Goal: Task Accomplishment & Management: Manage account settings

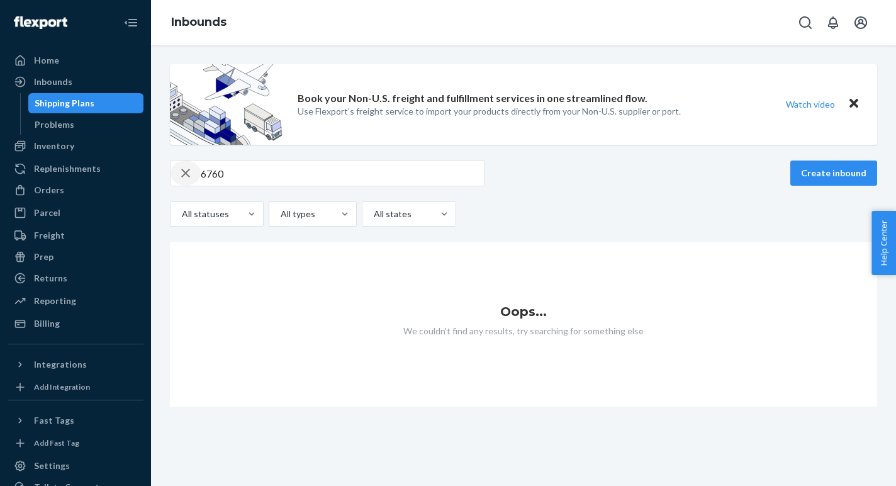
click at [189, 173] on icon "button" at bounding box center [185, 172] width 15 height 25
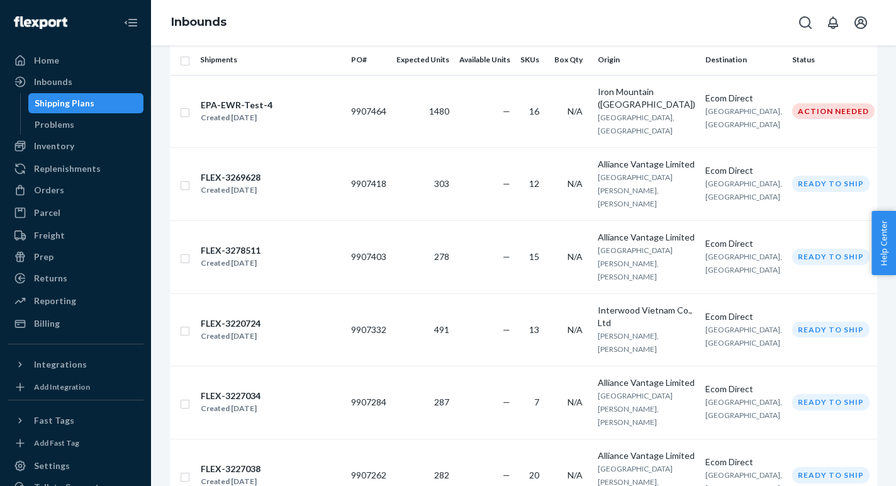
scroll to position [199, 0]
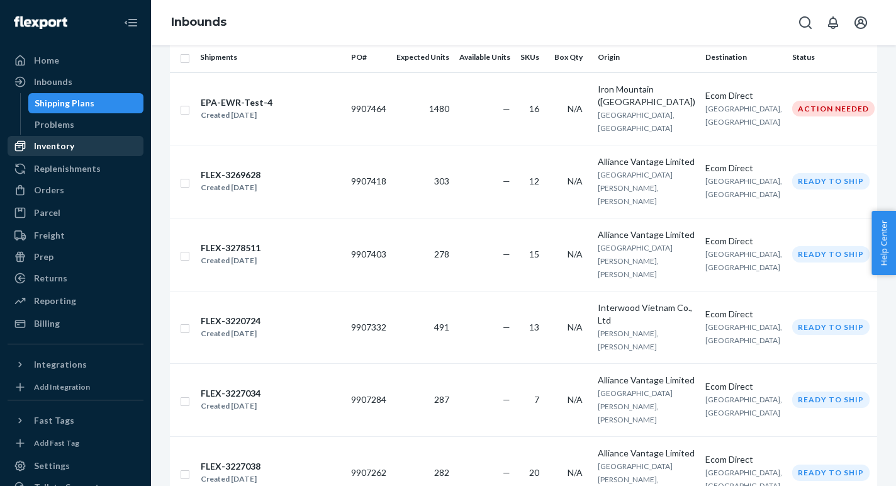
click at [70, 147] on div "Inventory" at bounding box center [54, 146] width 40 height 13
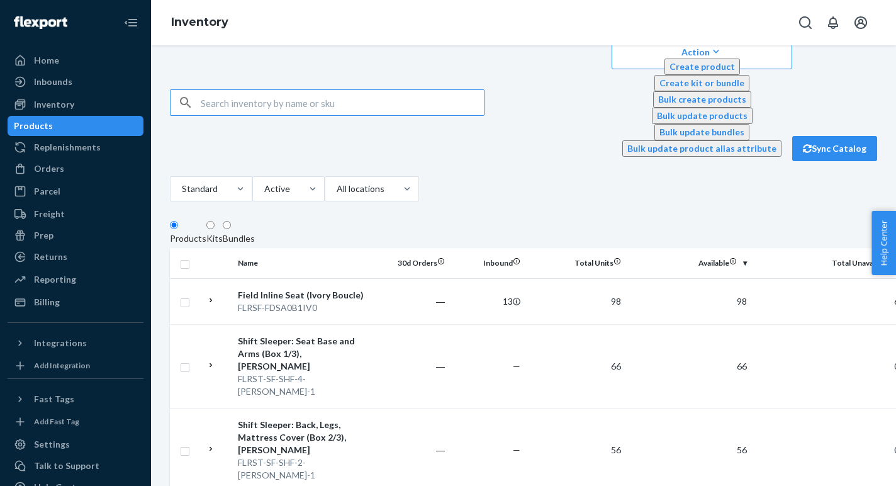
click at [223, 232] on div "Kits" at bounding box center [214, 238] width 16 height 13
click at [215, 221] on input "Kits" at bounding box center [210, 225] width 8 height 8
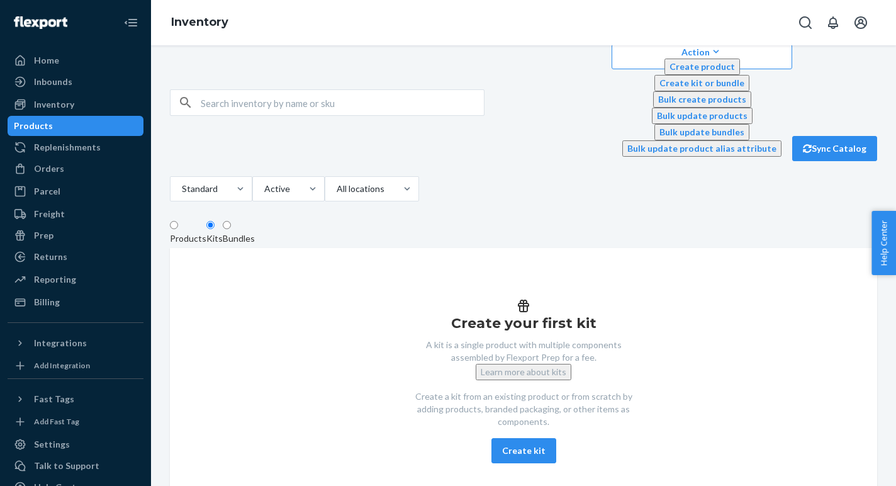
click at [194, 232] on div "Products" at bounding box center [188, 238] width 36 height 13
click at [178, 221] on input "Products" at bounding box center [174, 225] width 8 height 8
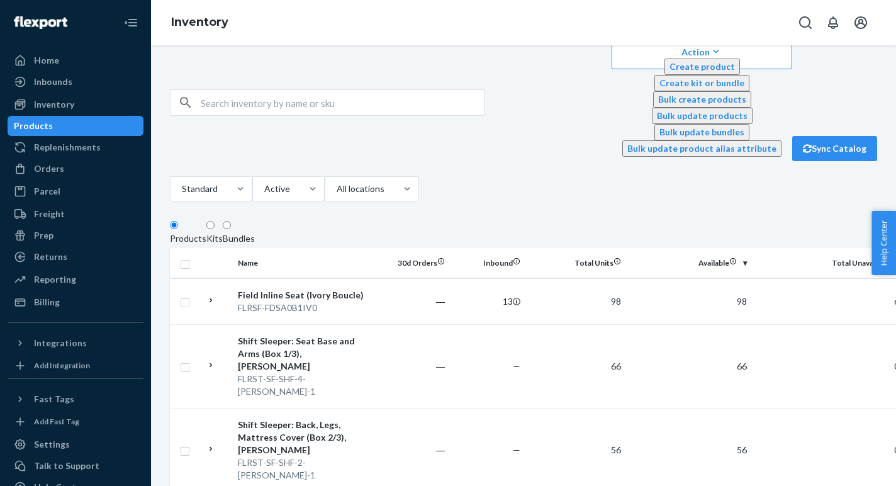
click at [255, 232] on div "Bundles" at bounding box center [239, 238] width 32 height 13
click at [231, 221] on input "Bundles" at bounding box center [227, 225] width 8 height 8
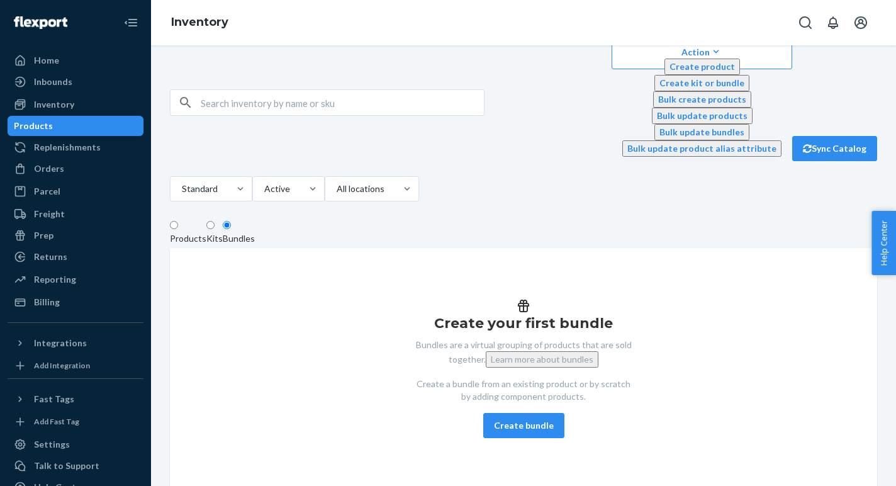
click at [187, 232] on div "Products" at bounding box center [188, 238] width 36 height 13
click at [178, 221] on input "Products" at bounding box center [174, 225] width 8 height 8
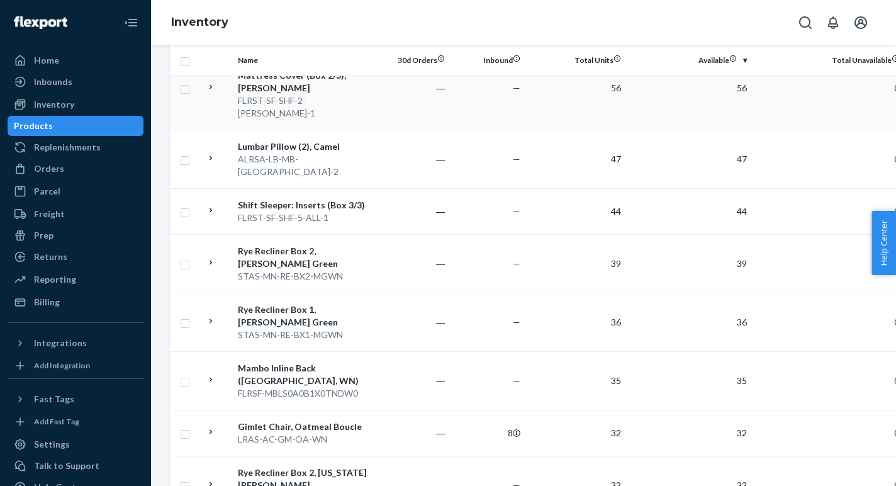
scroll to position [366, 0]
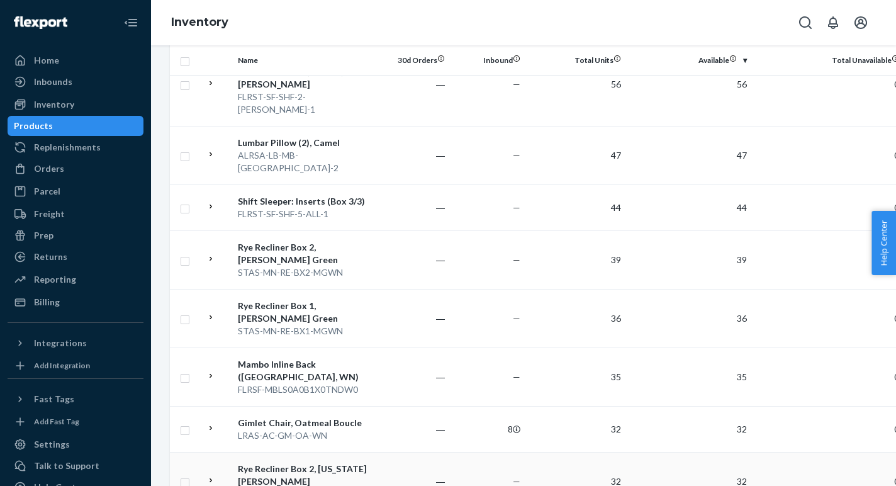
click at [208, 476] on icon at bounding box center [210, 480] width 9 height 9
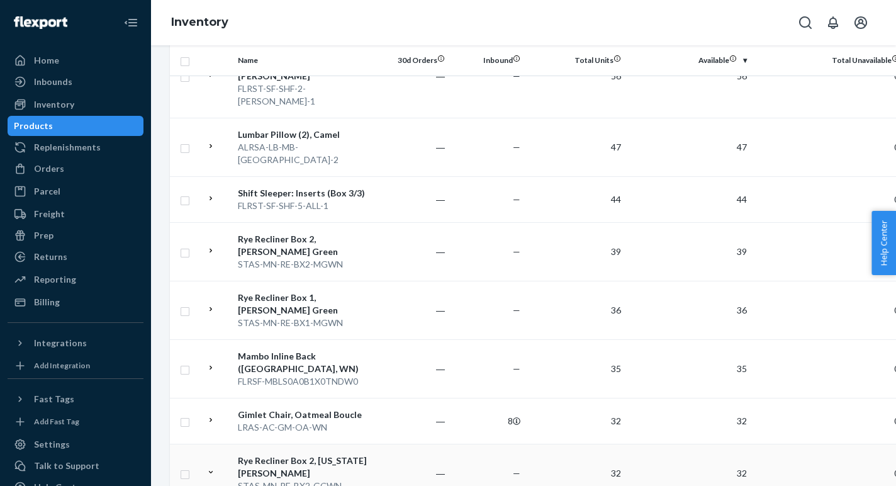
scroll to position [378, 0]
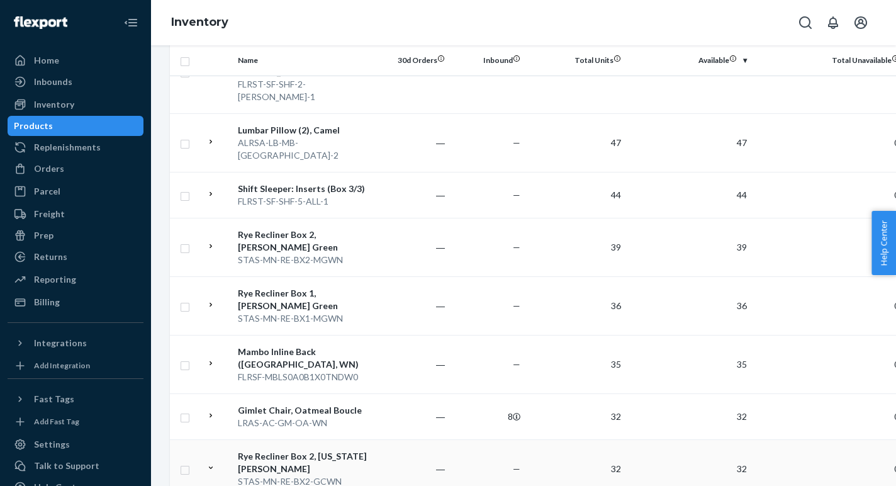
click at [210, 463] on icon at bounding box center [210, 467] width 9 height 9
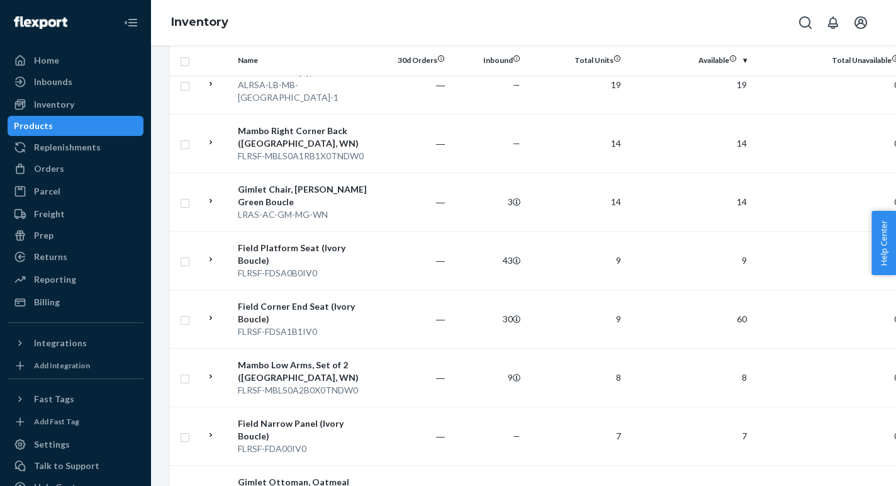
scroll to position [1060, 0]
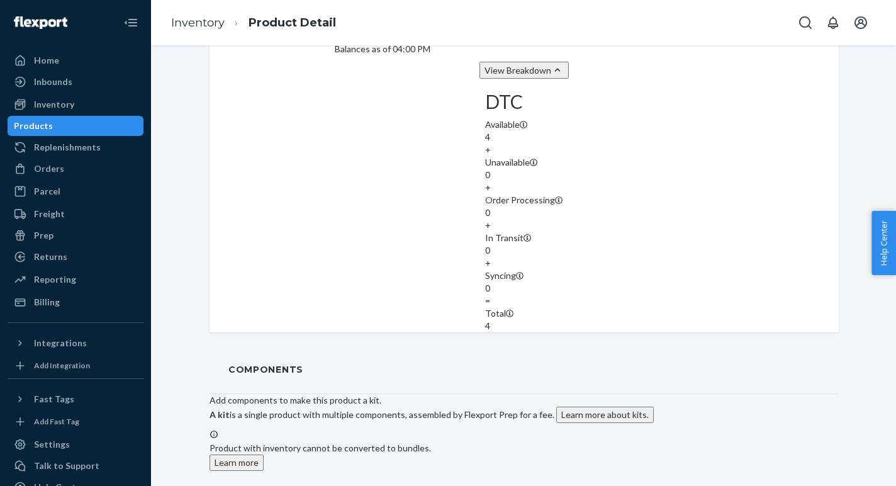
scroll to position [1016, 0]
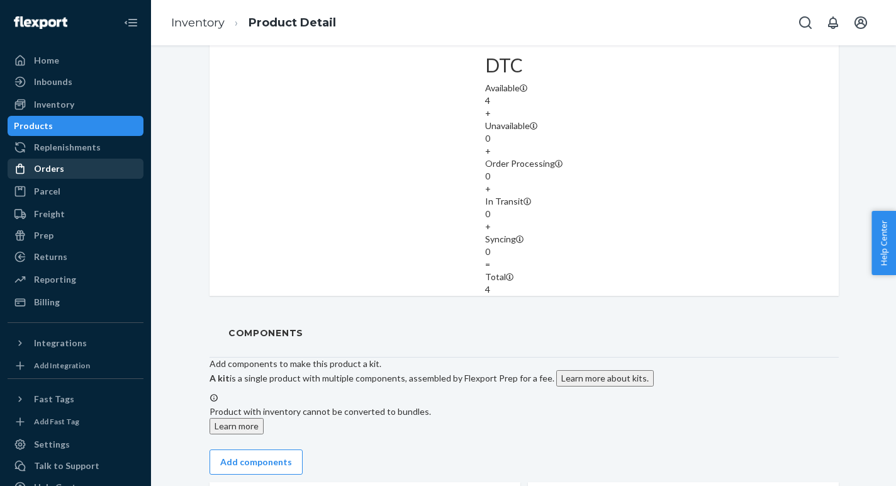
click at [79, 169] on div "Orders" at bounding box center [75, 169] width 133 height 18
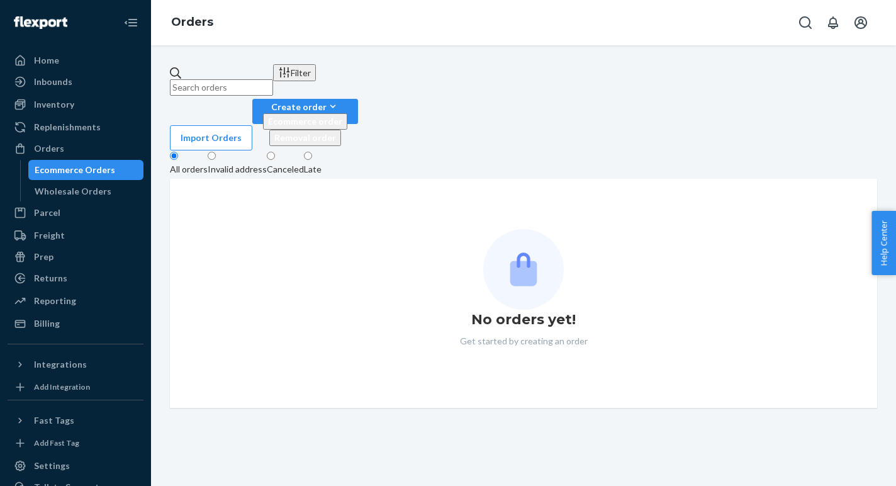
click at [240, 163] on div "Invalid address" at bounding box center [237, 169] width 59 height 13
click at [216, 152] on input "Invalid address" at bounding box center [212, 156] width 8 height 8
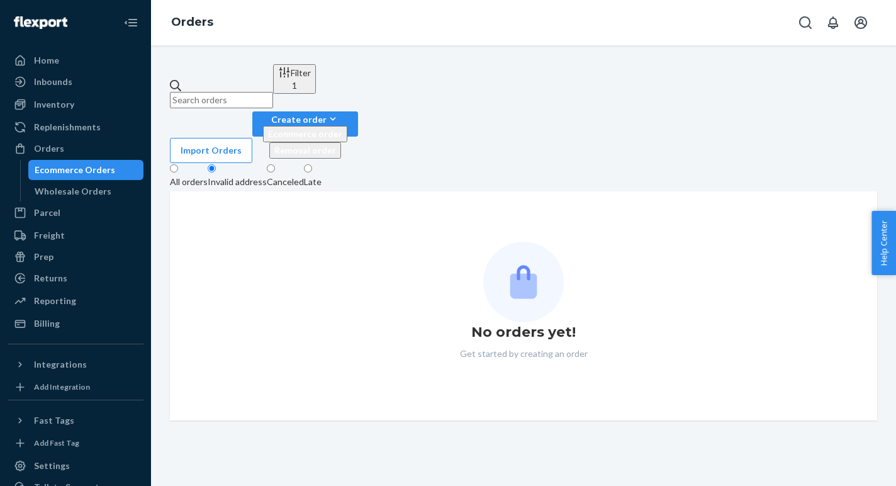
click at [304, 176] on div "Canceled" at bounding box center [285, 182] width 37 height 13
click at [275, 164] on input "Canceled" at bounding box center [271, 168] width 8 height 8
click at [86, 194] on div "Wholesale Orders" at bounding box center [73, 191] width 77 height 13
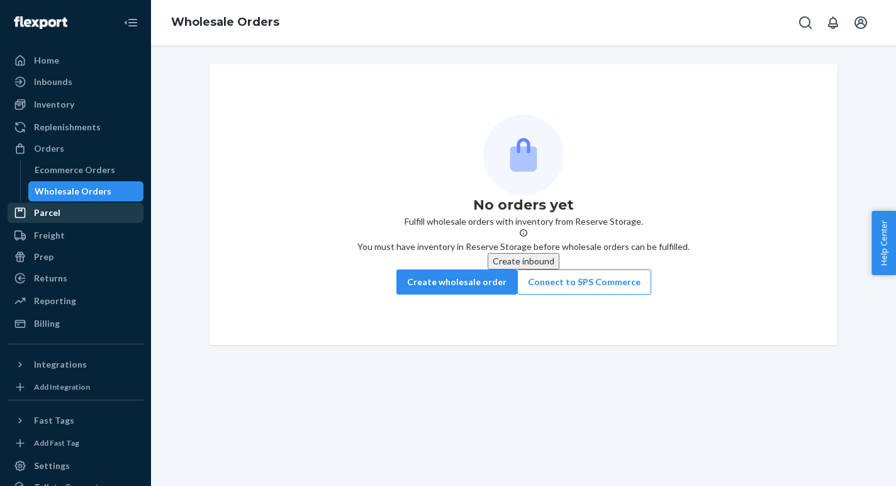
click at [65, 213] on div "Parcel" at bounding box center [75, 213] width 133 height 18
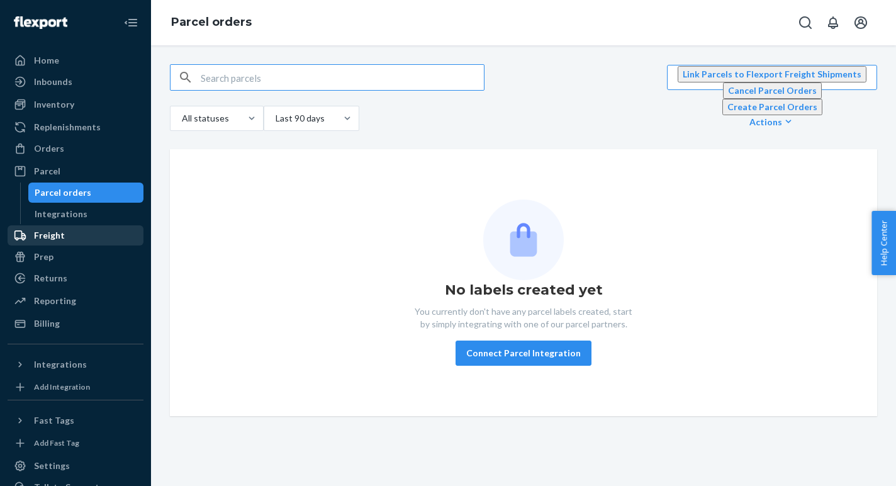
click at [53, 228] on div "Freight" at bounding box center [75, 235] width 133 height 18
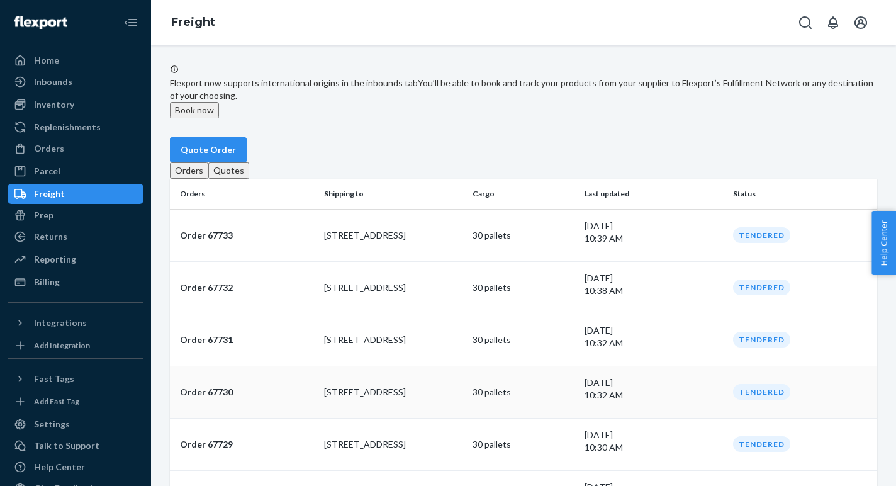
scroll to position [152, 0]
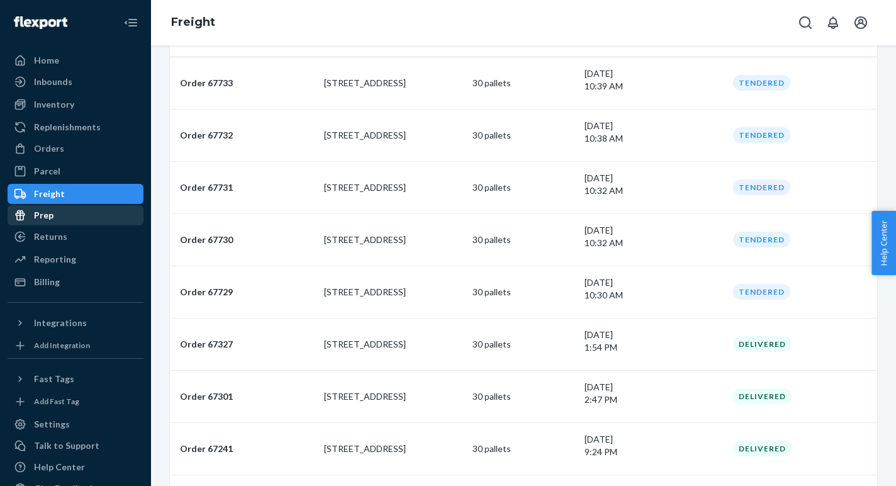
click at [55, 218] on div "Prep" at bounding box center [75, 215] width 133 height 18
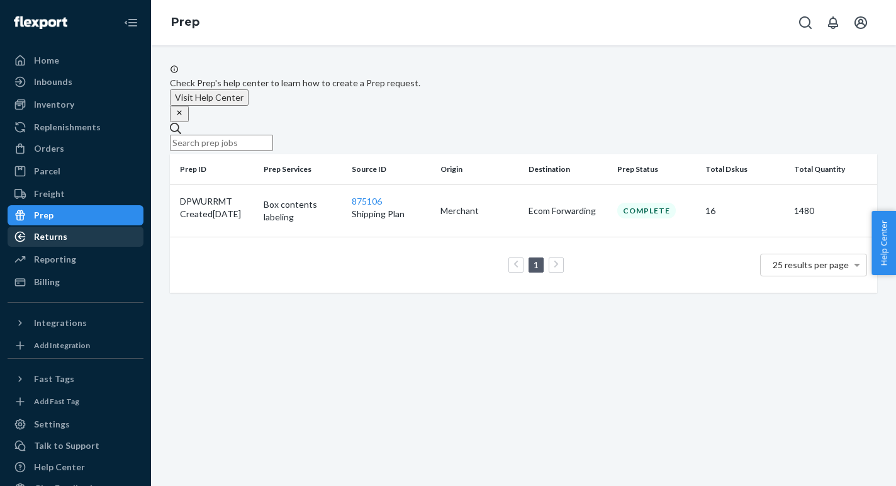
click at [69, 242] on div "Returns" at bounding box center [75, 237] width 133 height 18
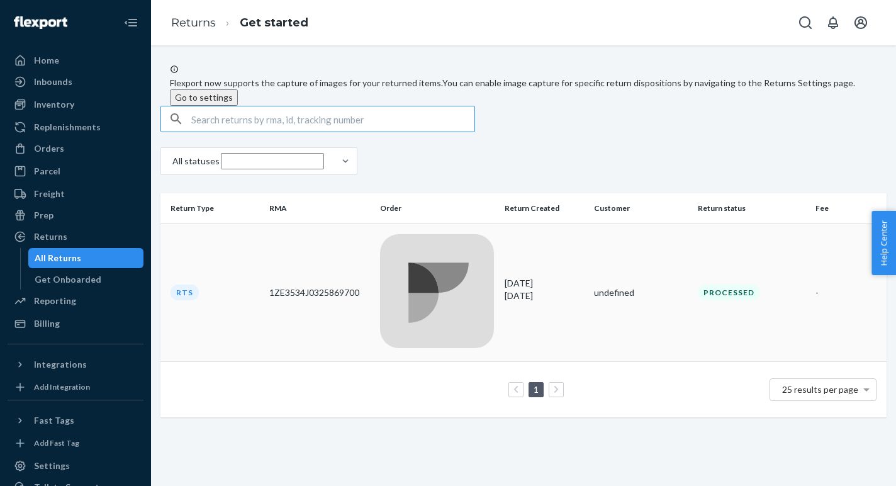
click at [291, 278] on td "1ZE3534J0325869700" at bounding box center [319, 292] width 111 height 138
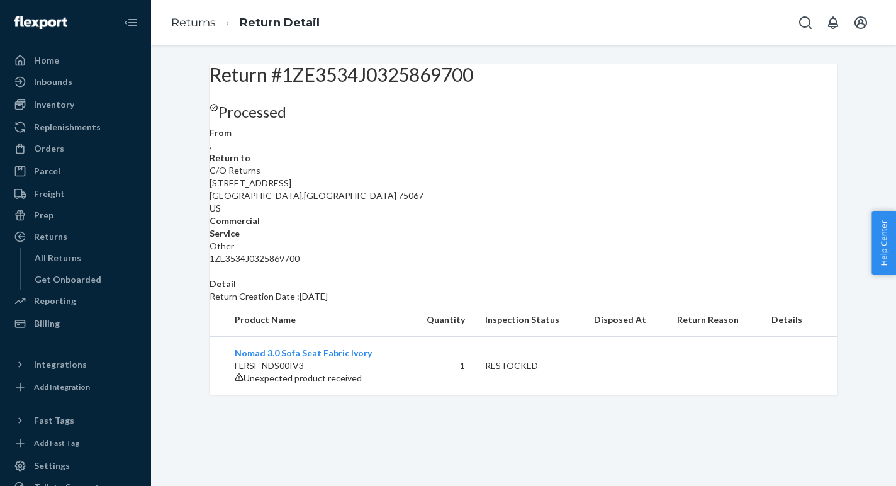
scroll to position [79, 0]
click at [67, 65] on div "Home" at bounding box center [75, 61] width 133 height 18
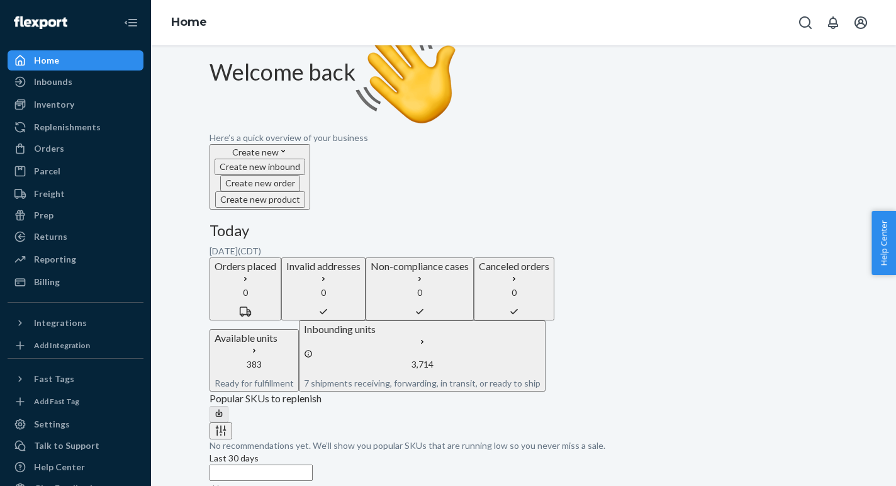
scroll to position [75, 0]
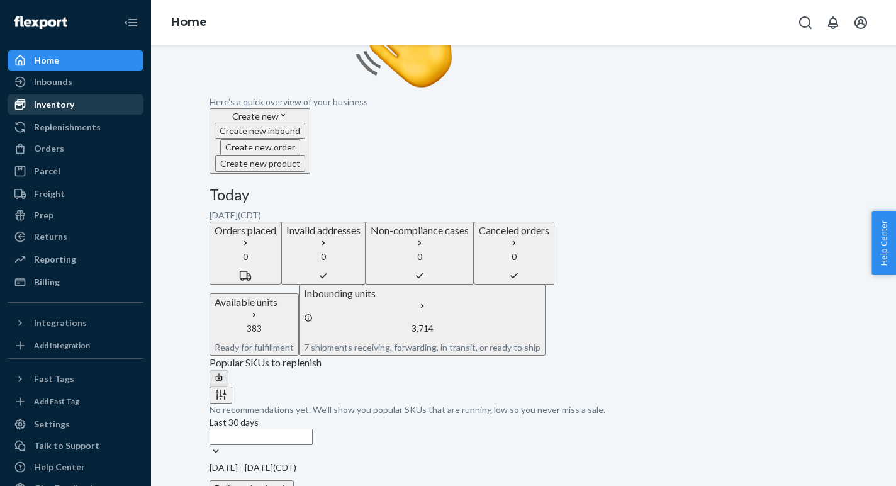
click at [84, 99] on div "Inventory" at bounding box center [75, 105] width 133 height 18
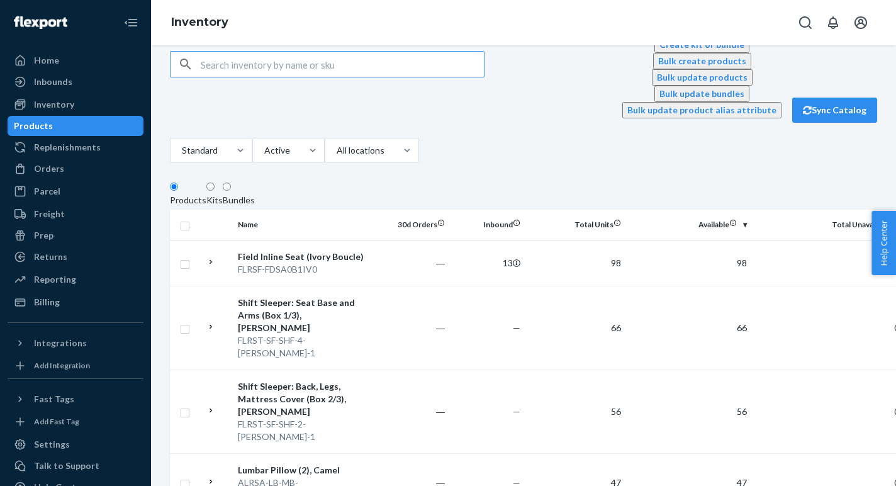
scroll to position [43, 0]
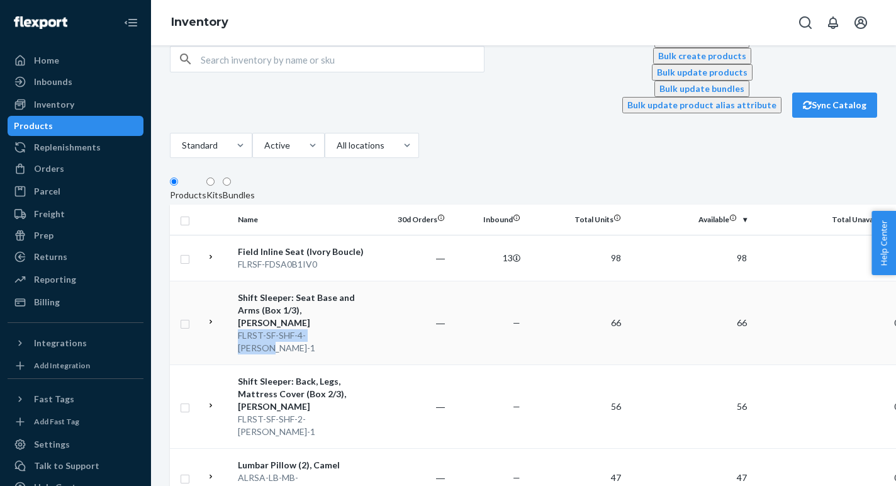
drag, startPoint x: 348, startPoint y: 264, endPoint x: 239, endPoint y: 262, distance: 108.9
click at [239, 329] on div "FLRST-SF-SHF-4-[PERSON_NAME]-1" at bounding box center [303, 341] width 131 height 25
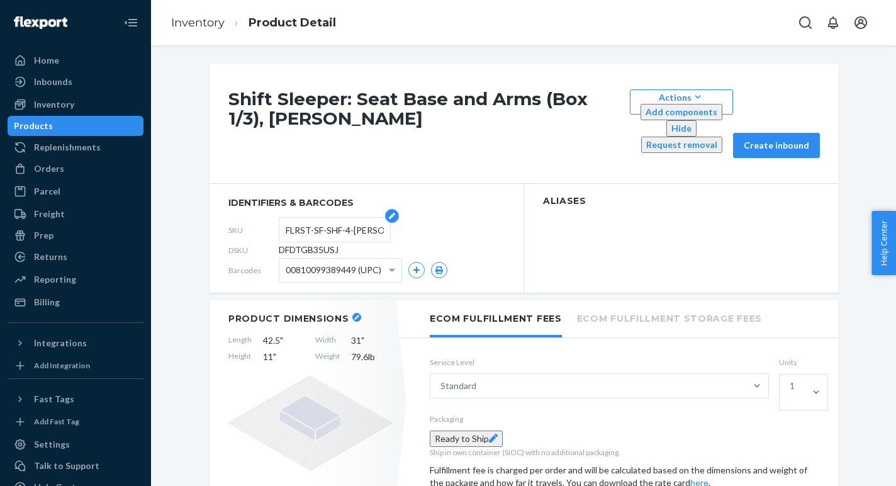
click at [310, 218] on input "FLRST-SF-SHF-4-[PERSON_NAME]-1" at bounding box center [335, 230] width 98 height 24
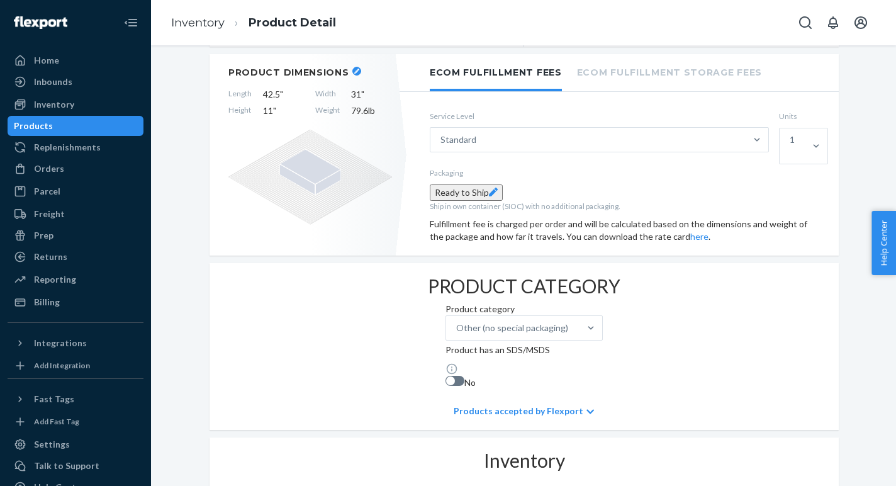
scroll to position [311, 0]
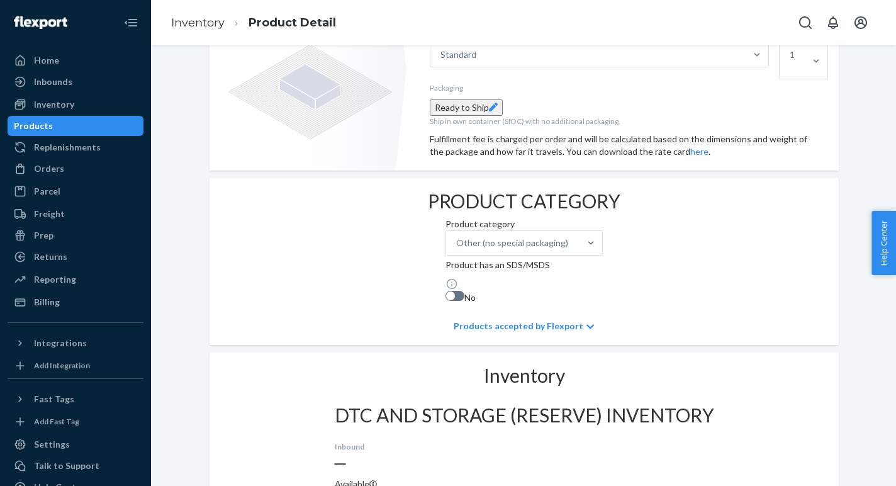
click at [510, 307] on div "Products accepted by Flexport" at bounding box center [524, 326] width 140 height 38
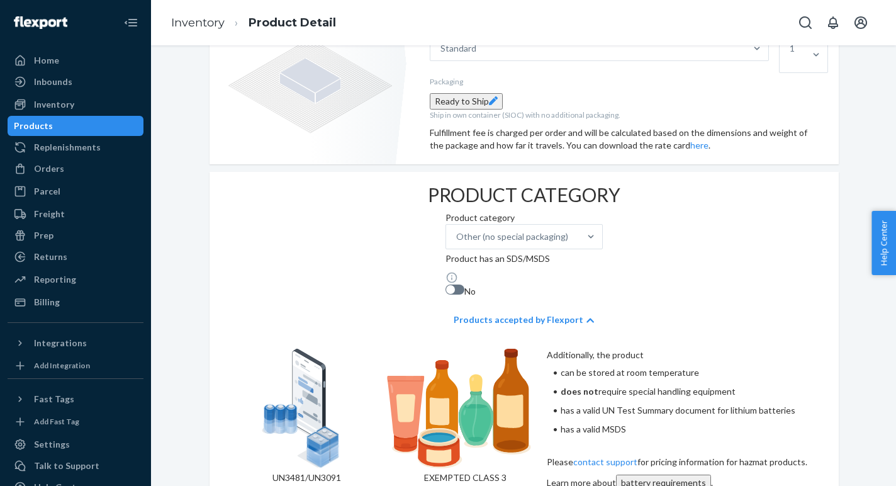
scroll to position [344, 0]
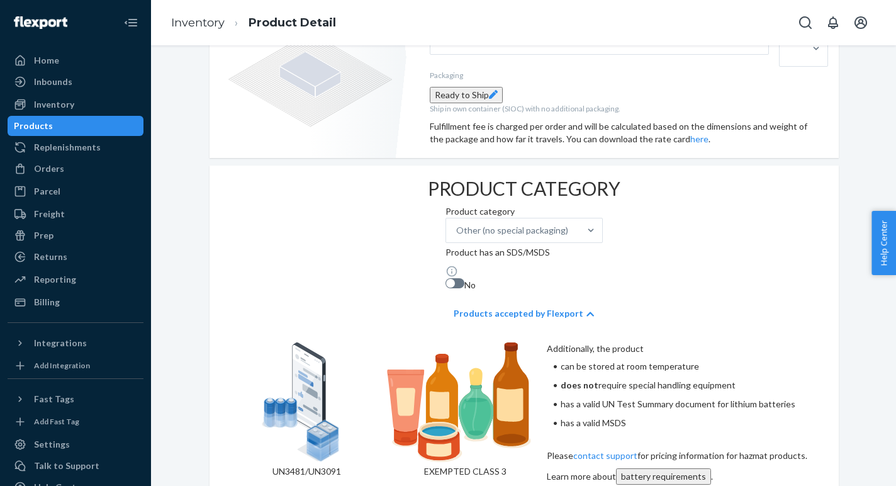
click at [586, 310] on icon at bounding box center [590, 314] width 8 height 9
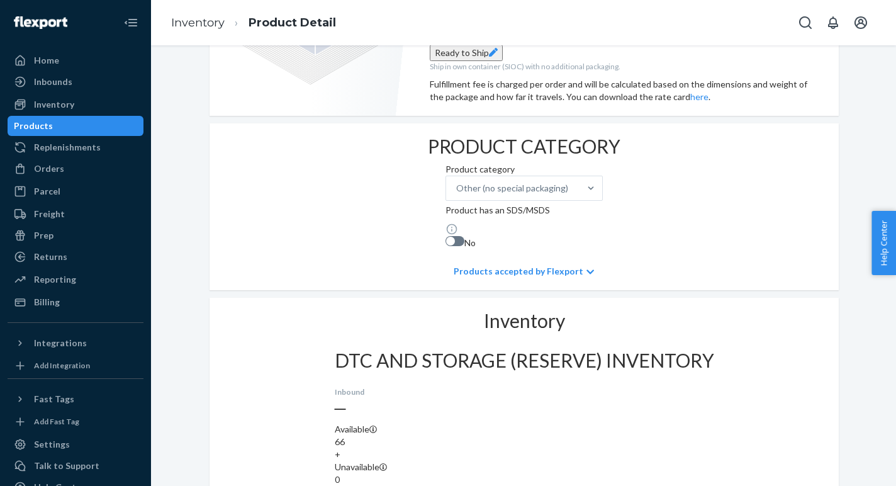
scroll to position [501, 0]
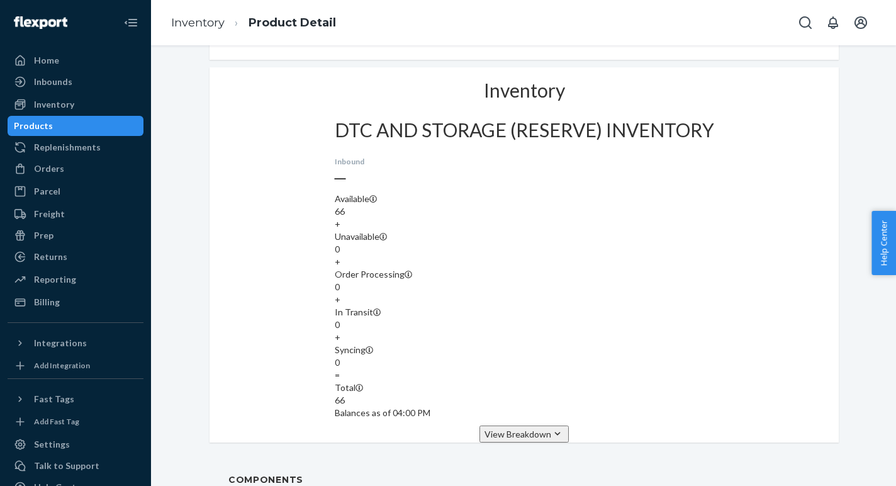
scroll to position [618, 0]
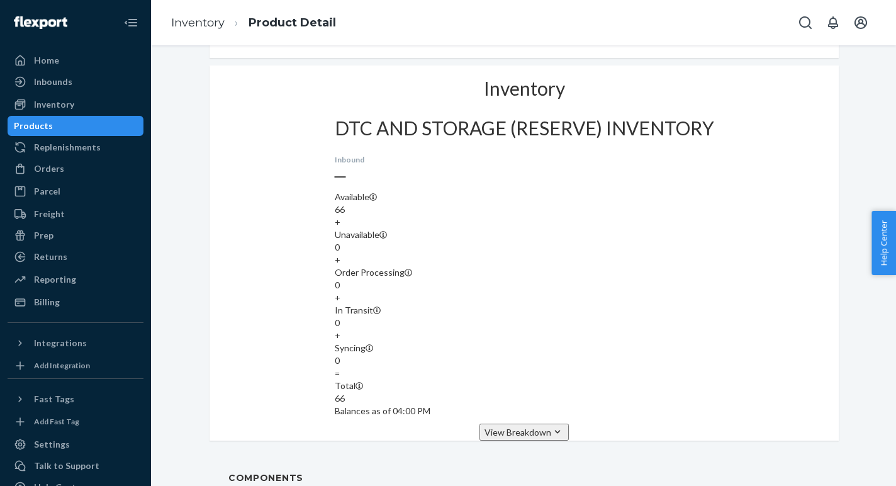
click at [539, 423] on button "View Breakdown" at bounding box center [523, 431] width 89 height 17
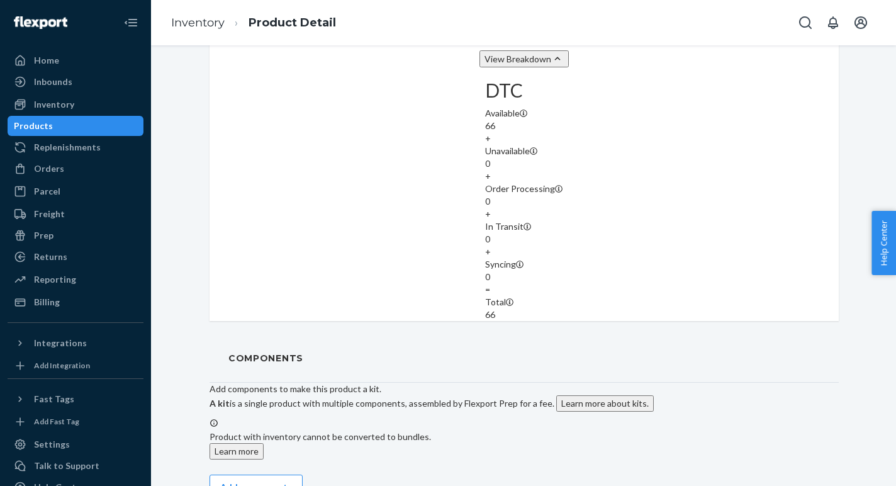
scroll to position [1029, 0]
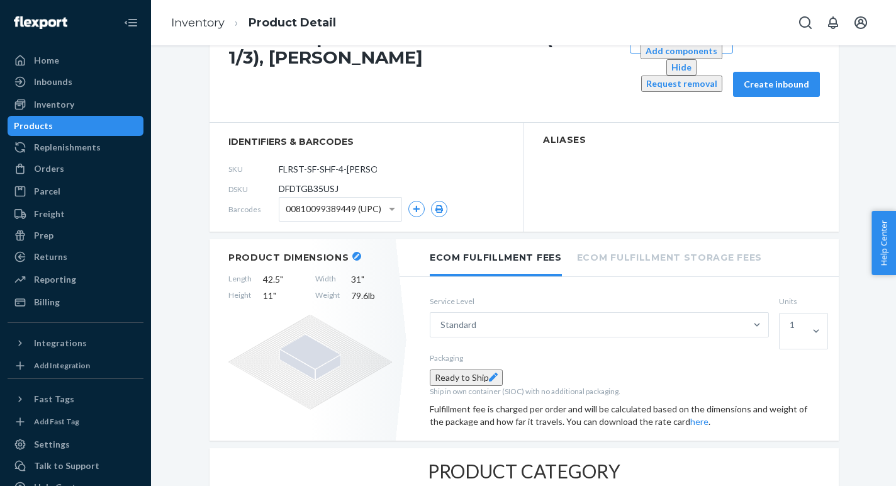
scroll to position [0, 0]
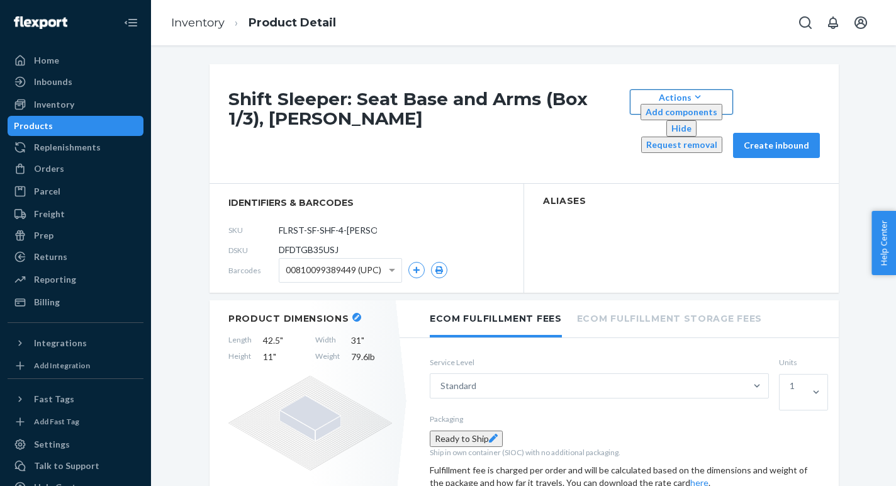
click at [704, 99] on icon "button" at bounding box center [697, 97] width 13 height 13
click at [618, 72] on div "Shift Sleeper: Seat Base and Arms (Box 1/3), [PERSON_NAME] Actions Add componen…" at bounding box center [523, 124] width 629 height 120
click at [91, 164] on div "Orders" at bounding box center [75, 169] width 133 height 18
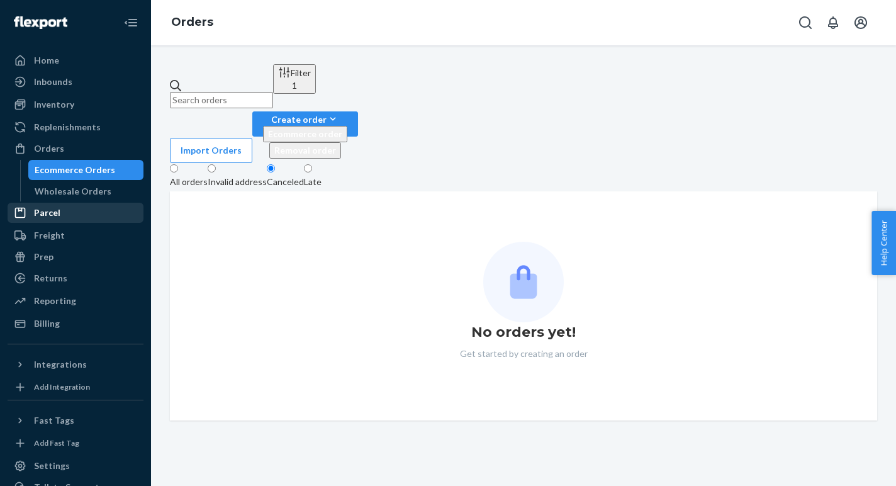
click at [75, 209] on div "Parcel" at bounding box center [75, 213] width 133 height 18
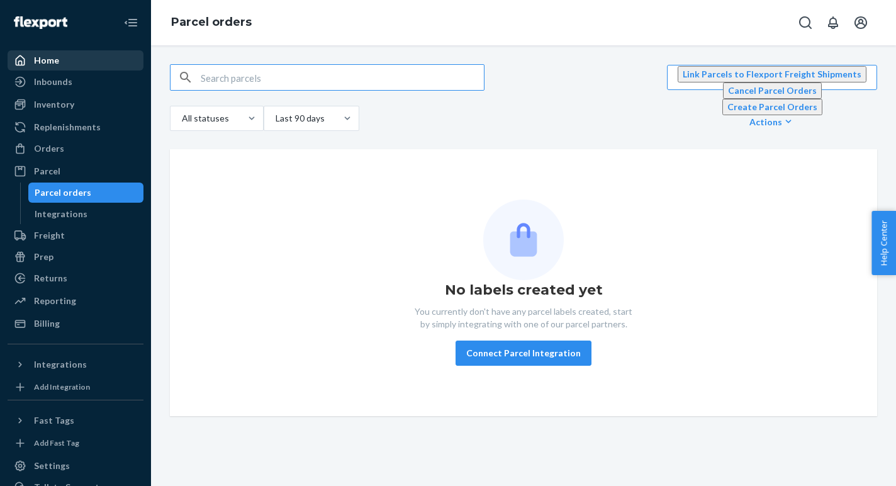
click at [73, 60] on div "Home" at bounding box center [75, 61] width 133 height 18
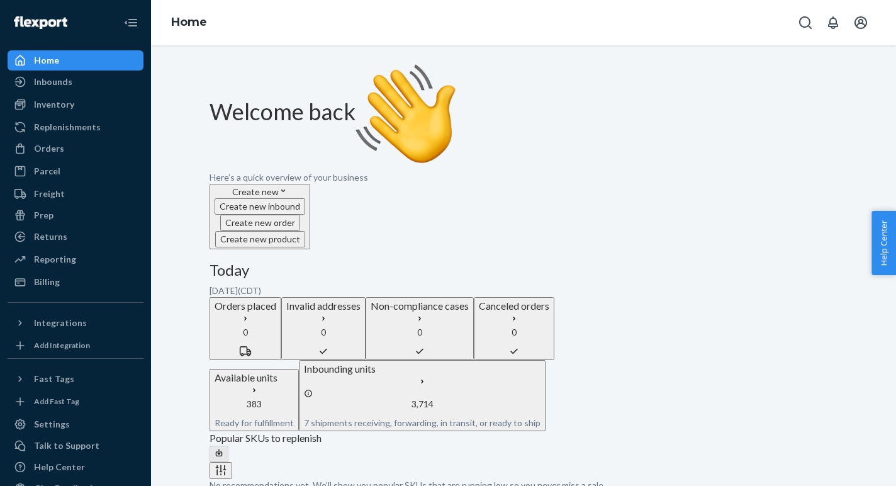
click at [756, 115] on div "Welcome back Here’s a quick overview of your business Create new Create new inb…" at bounding box center [523, 156] width 628 height 185
click at [83, 83] on div "Inbounds" at bounding box center [75, 82] width 133 height 18
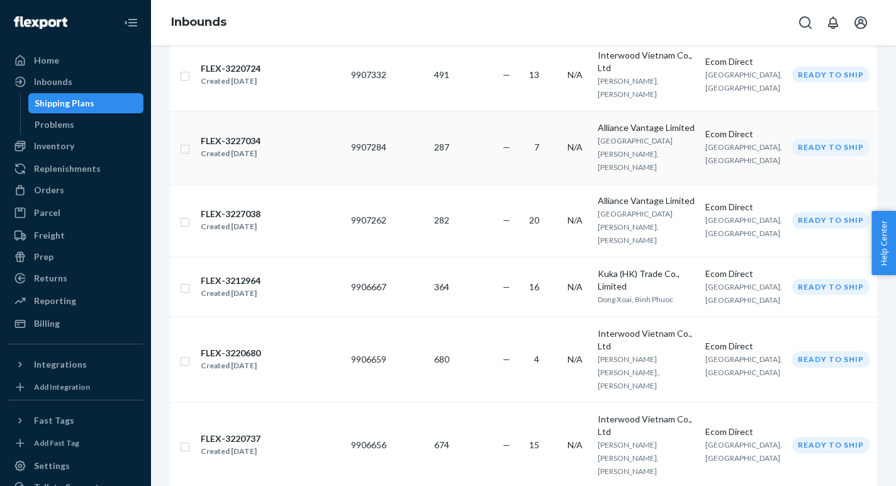
scroll to position [474, 0]
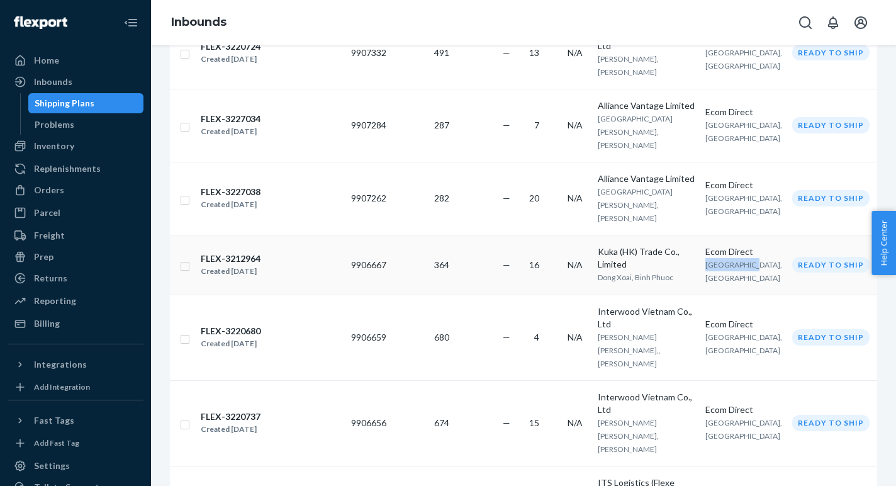
drag, startPoint x: 714, startPoint y: 193, endPoint x: 755, endPoint y: 193, distance: 40.9
click at [755, 235] on td "Ecom Direct [GEOGRAPHIC_DATA], [GEOGRAPHIC_DATA]" at bounding box center [743, 265] width 87 height 60
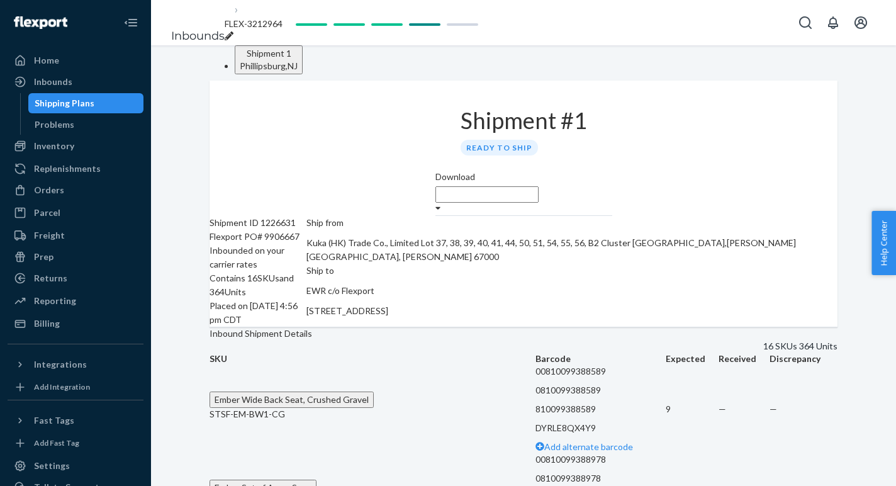
click at [388, 305] on span "[STREET_ADDRESS]" at bounding box center [347, 310] width 82 height 11
copy span "Phillipsburg"
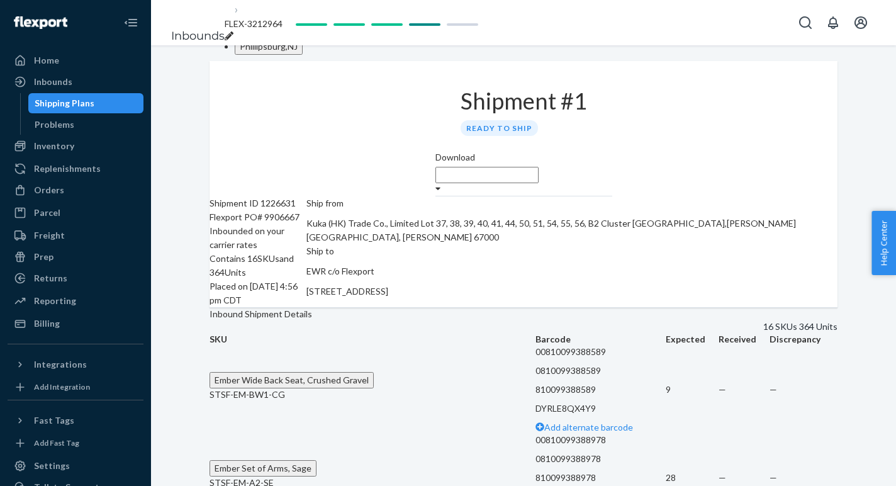
scroll to position [123, 0]
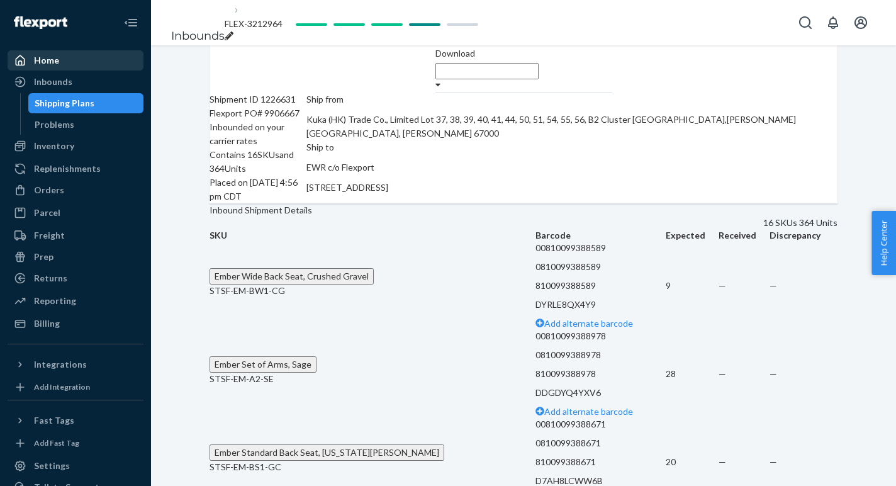
click at [65, 64] on div "Home" at bounding box center [75, 61] width 133 height 18
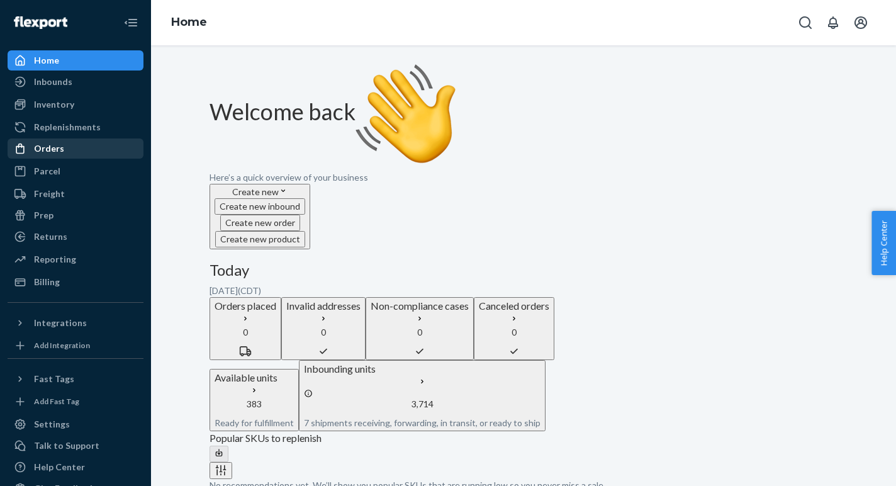
click at [55, 153] on div "Orders" at bounding box center [49, 148] width 30 height 13
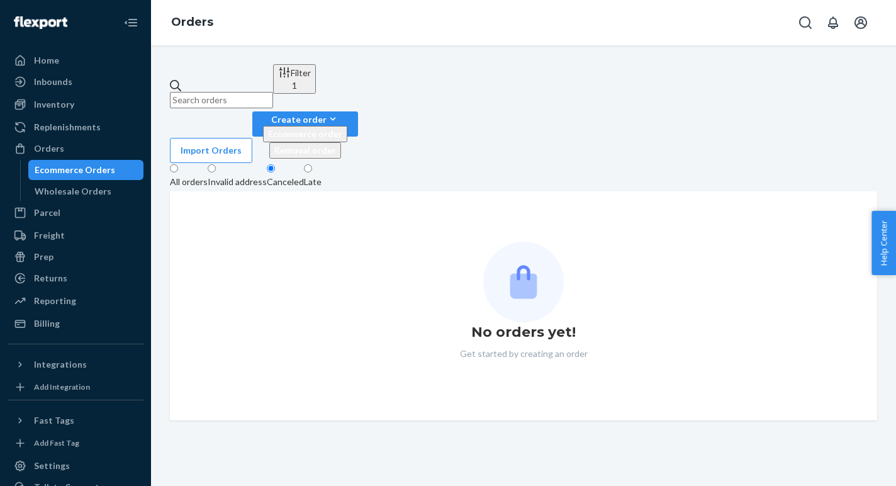
click at [208, 176] on div "All orders" at bounding box center [189, 182] width 38 height 13
click at [178, 164] on input "All orders" at bounding box center [174, 168] width 8 height 8
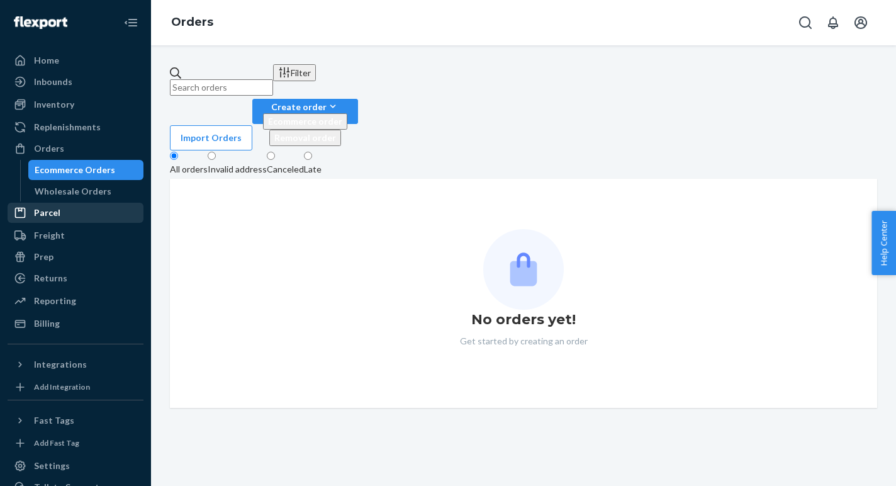
click at [84, 205] on div "Parcel" at bounding box center [75, 213] width 133 height 18
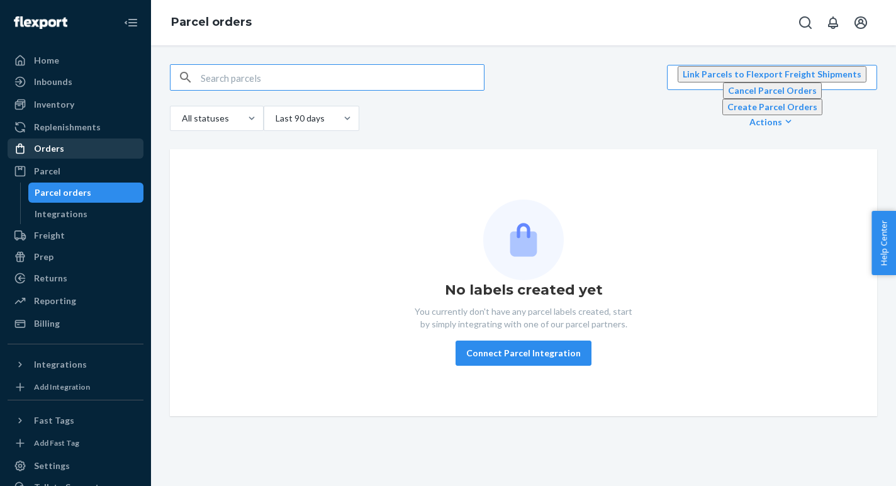
click at [75, 148] on div "Orders" at bounding box center [75, 149] width 133 height 18
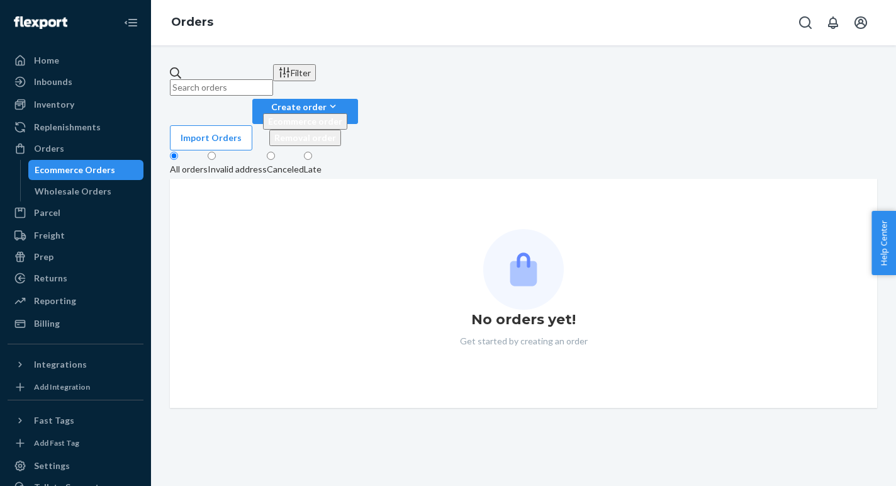
click at [208, 163] on div "All orders" at bounding box center [189, 169] width 38 height 13
click at [178, 152] on input "All orders" at bounding box center [174, 156] width 8 height 8
click at [242, 163] on div "Invalid address" at bounding box center [237, 169] width 59 height 13
click at [216, 152] on input "Invalid address" at bounding box center [212, 156] width 8 height 8
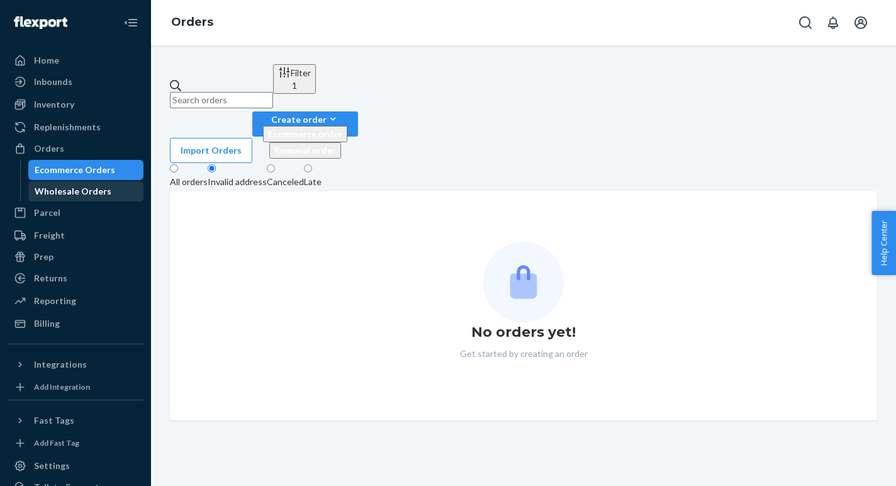
click at [74, 194] on div "Wholesale Orders" at bounding box center [73, 191] width 77 height 13
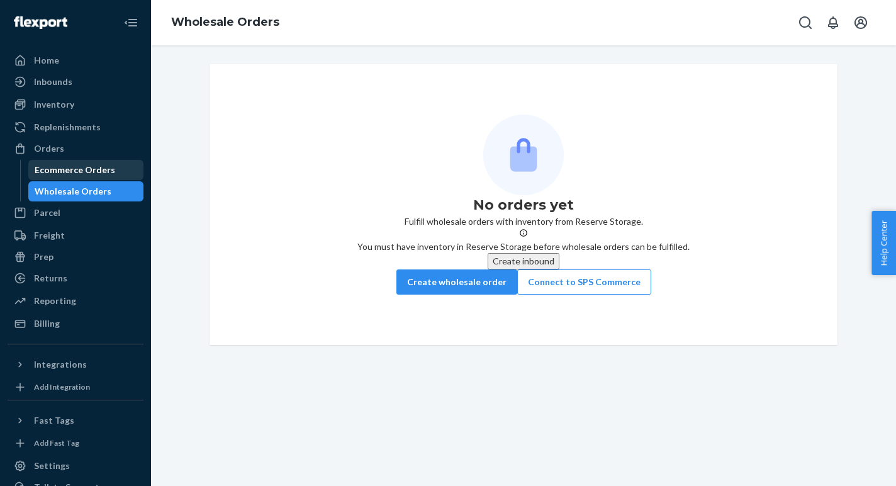
click at [96, 171] on div "Ecommerce Orders" at bounding box center [75, 170] width 81 height 13
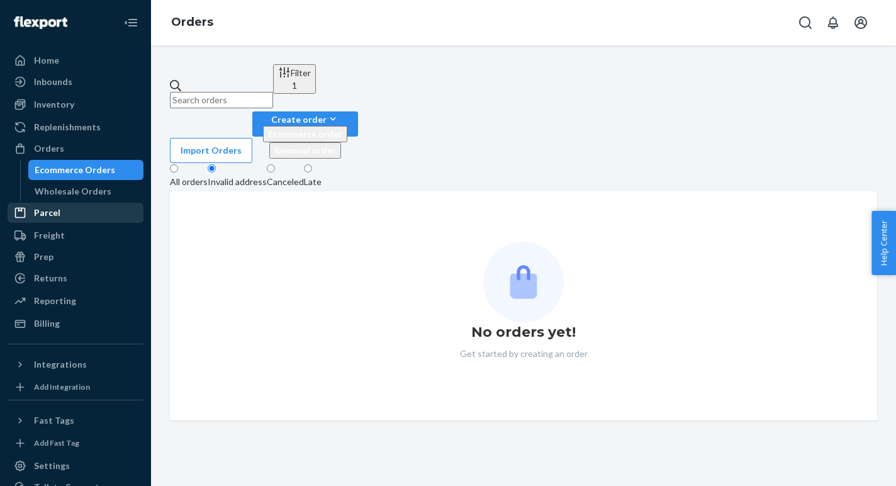
click at [33, 213] on div at bounding box center [24, 212] width 20 height 13
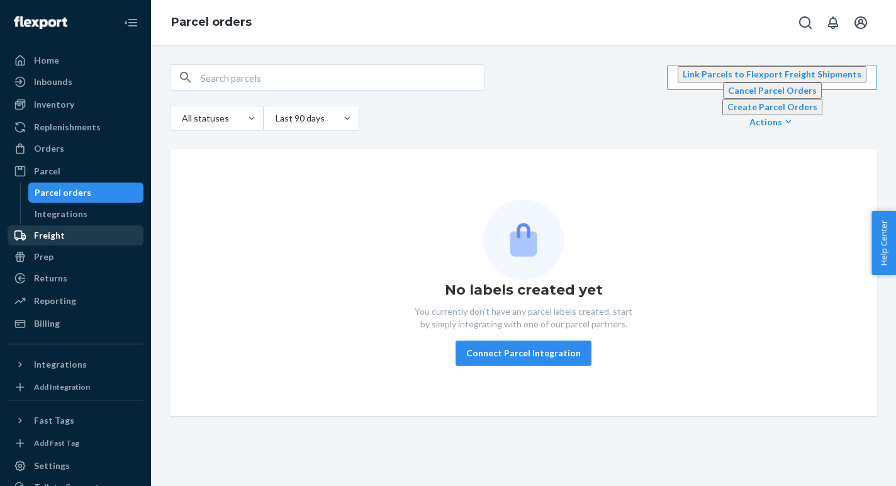
click at [50, 241] on div "Freight" at bounding box center [49, 235] width 31 height 13
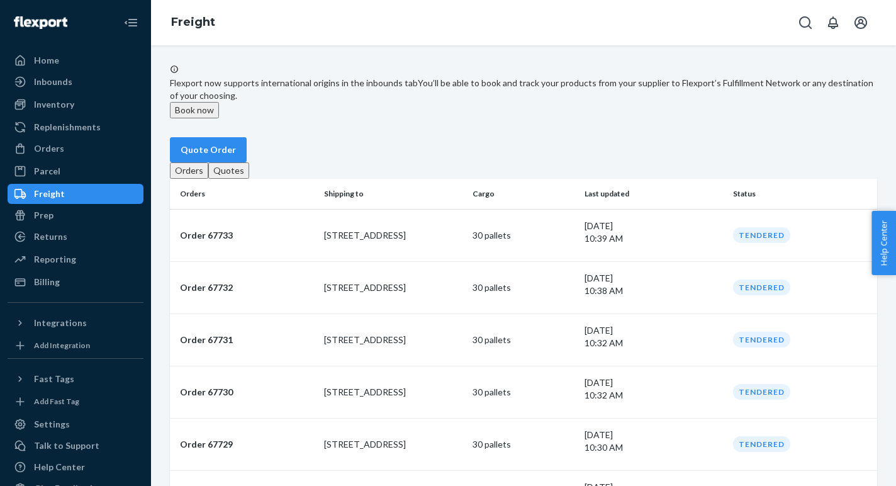
scroll to position [28, 0]
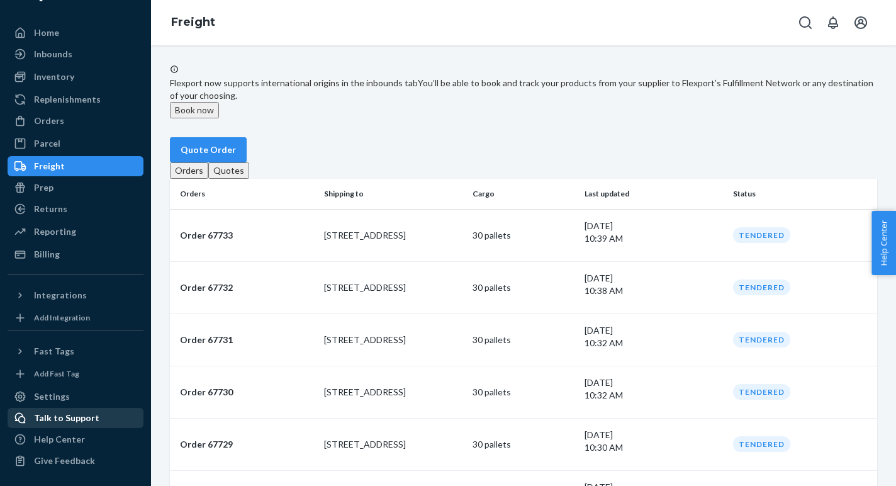
click at [67, 420] on div "Talk to Support" at bounding box center [66, 417] width 65 height 13
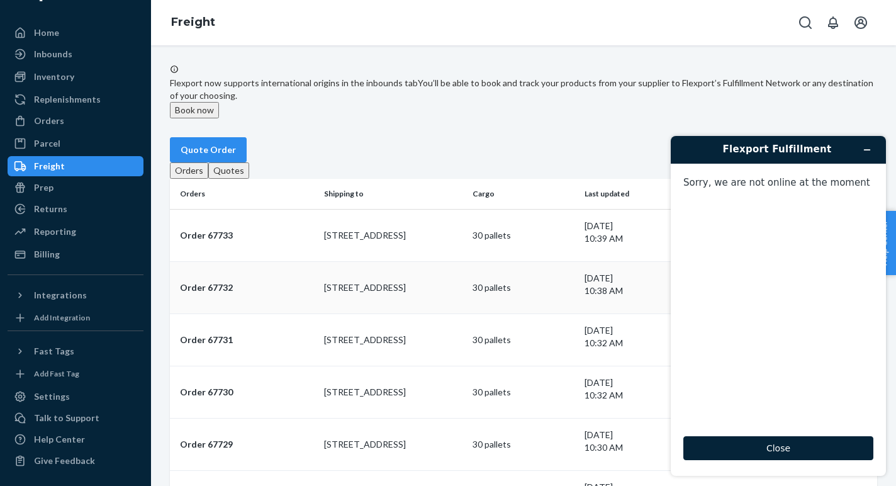
scroll to position [0, 0]
click at [78, 440] on div "Help Center" at bounding box center [59, 439] width 51 height 13
click at [77, 30] on div "Home" at bounding box center [75, 33] width 133 height 18
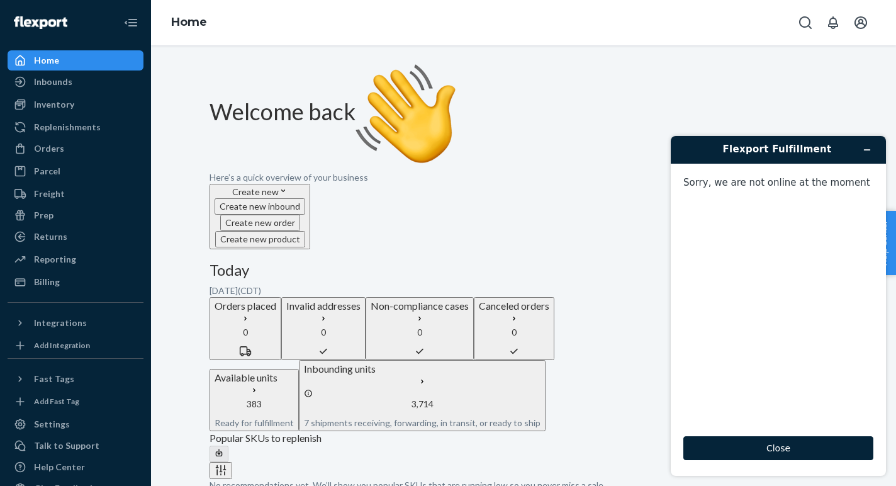
click at [145, 21] on div "Home Inbounds Shipping Plans Problems Inventory Products Replenishments Orders …" at bounding box center [75, 243] width 151 height 486
click at [860, 28] on icon "Open account menu" at bounding box center [860, 22] width 13 height 13
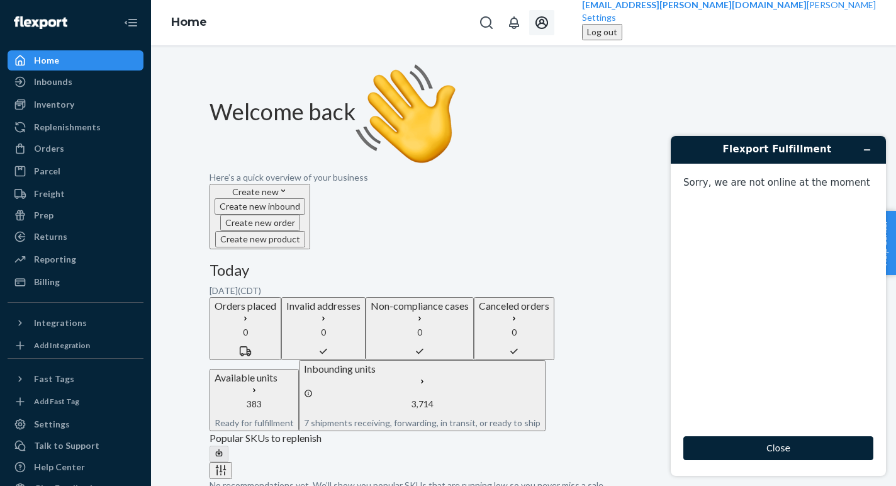
click at [617, 38] on div "Log out" at bounding box center [602, 32] width 30 height 13
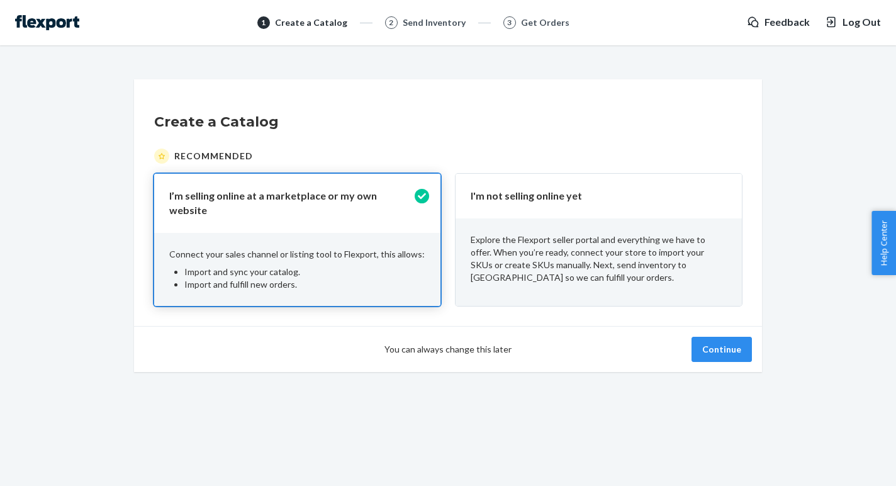
click at [883, 257] on span "Help Center" at bounding box center [883, 243] width 25 height 64
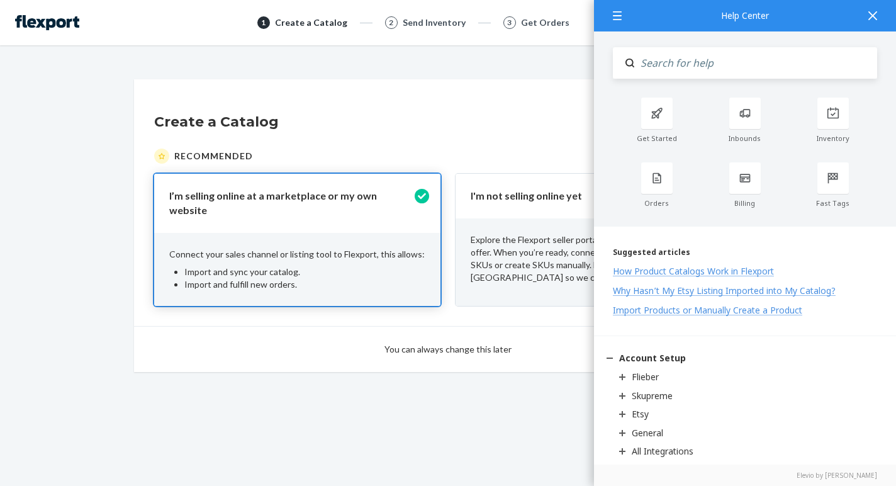
click at [874, 13] on icon at bounding box center [872, 15] width 9 height 9
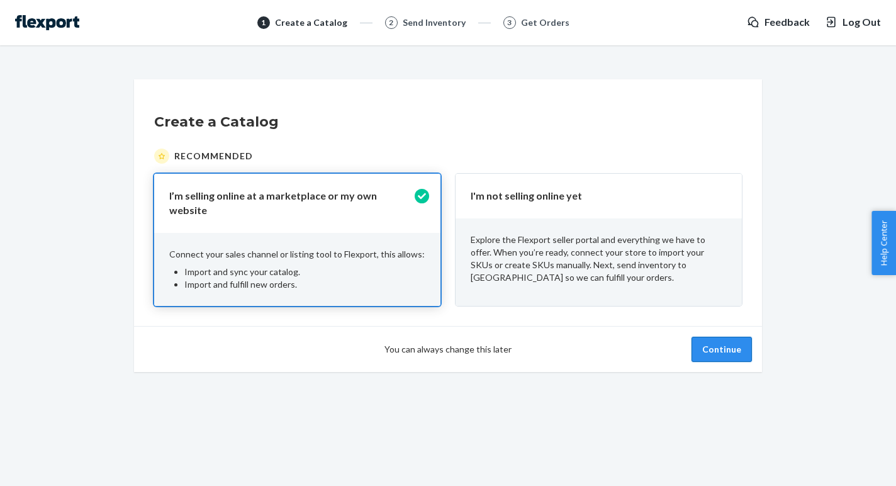
click at [694, 337] on button "Continue" at bounding box center [721, 349] width 60 height 25
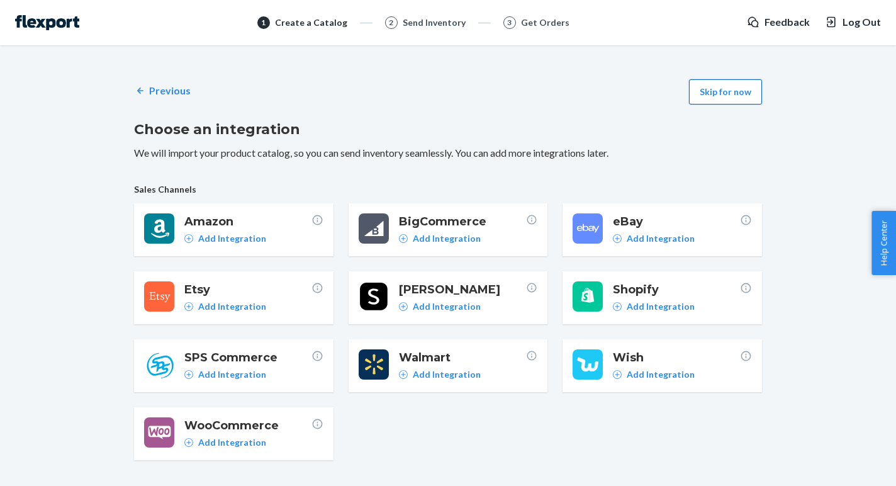
click at [713, 97] on button "Skip for now" at bounding box center [725, 91] width 73 height 25
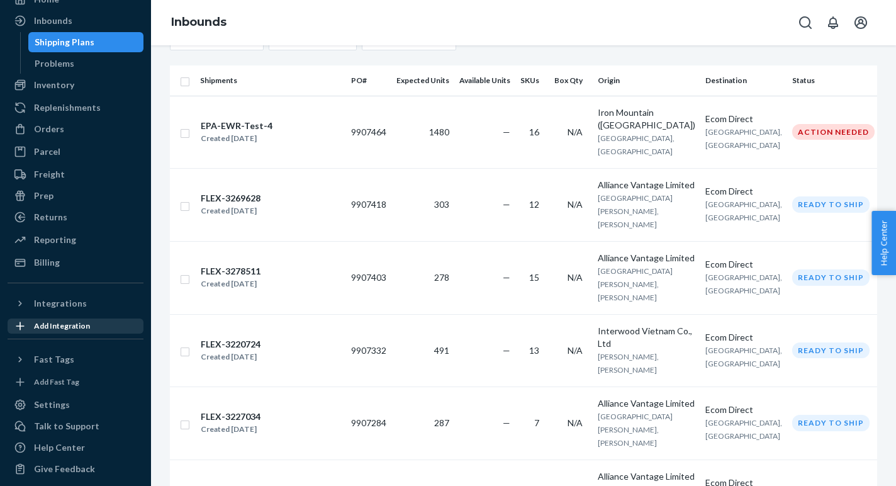
scroll to position [69, 0]
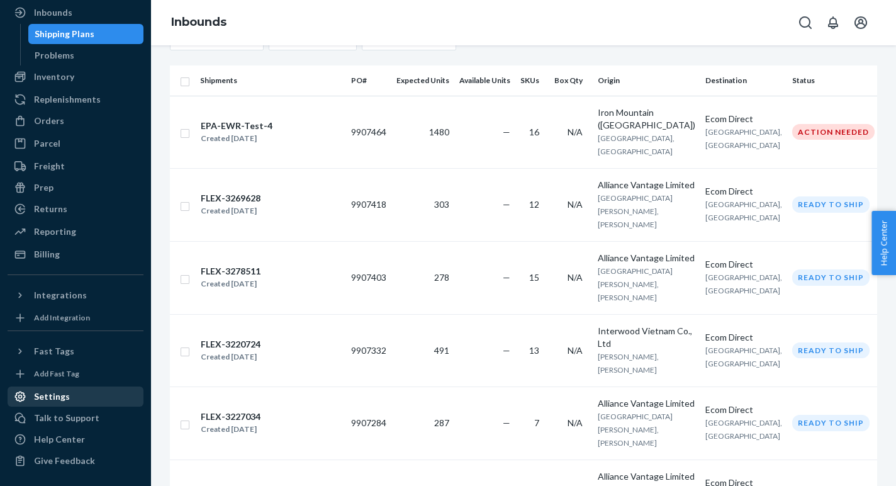
click at [59, 401] on div "Settings" at bounding box center [52, 396] width 36 height 13
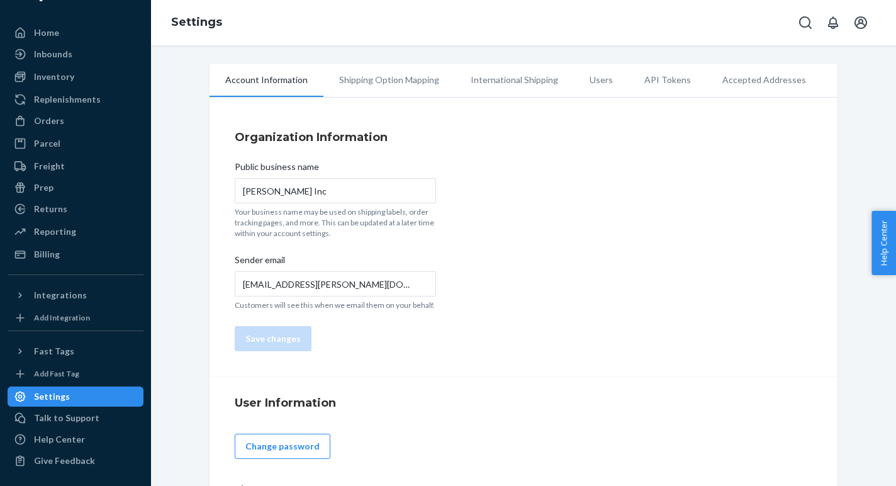
scroll to position [28, 0]
click at [402, 81] on li "Shipping Option Mapping" at bounding box center [388, 79] width 131 height 31
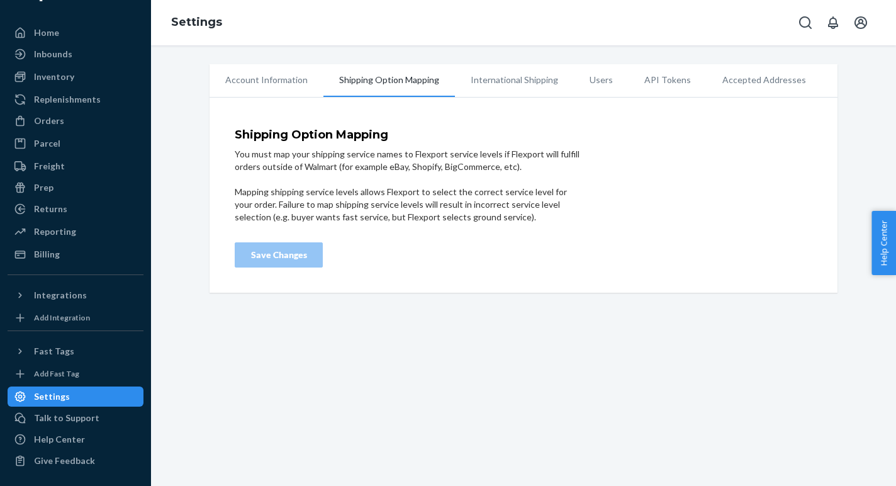
click at [740, 84] on li "Accepted Addresses" at bounding box center [764, 79] width 115 height 31
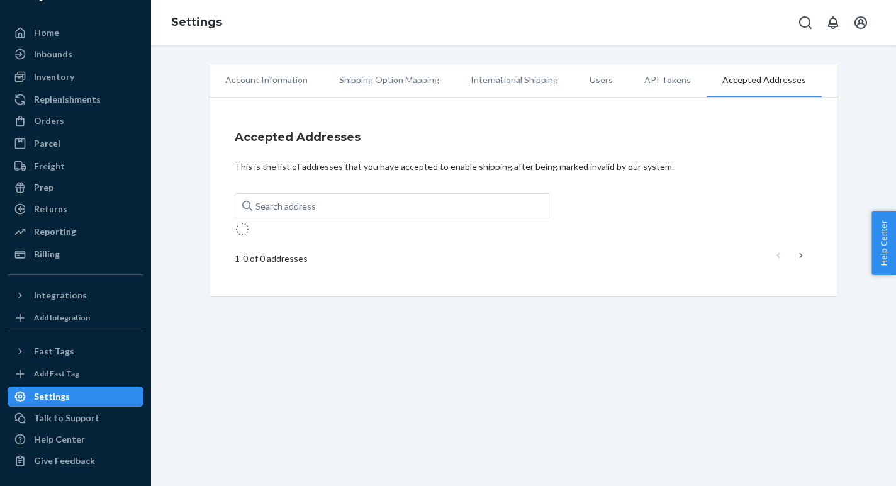
click at [596, 75] on li "Users" at bounding box center [601, 79] width 55 height 31
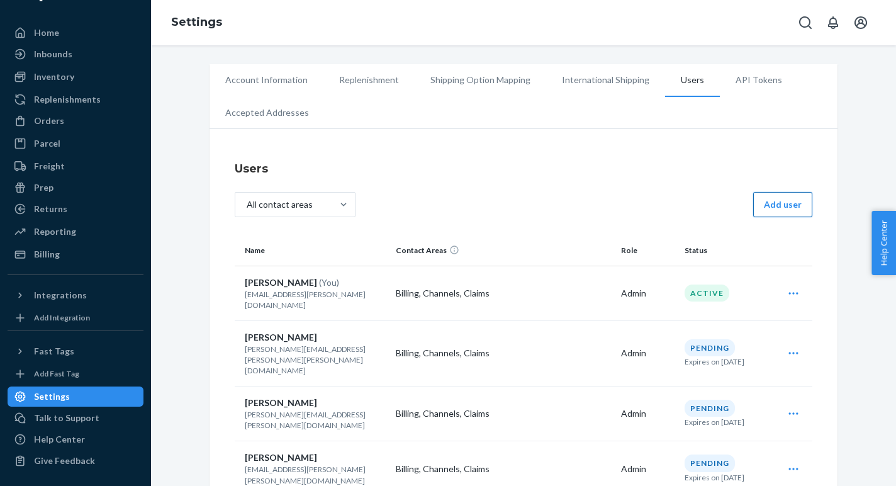
click at [770, 195] on button "Add user" at bounding box center [782, 204] width 59 height 25
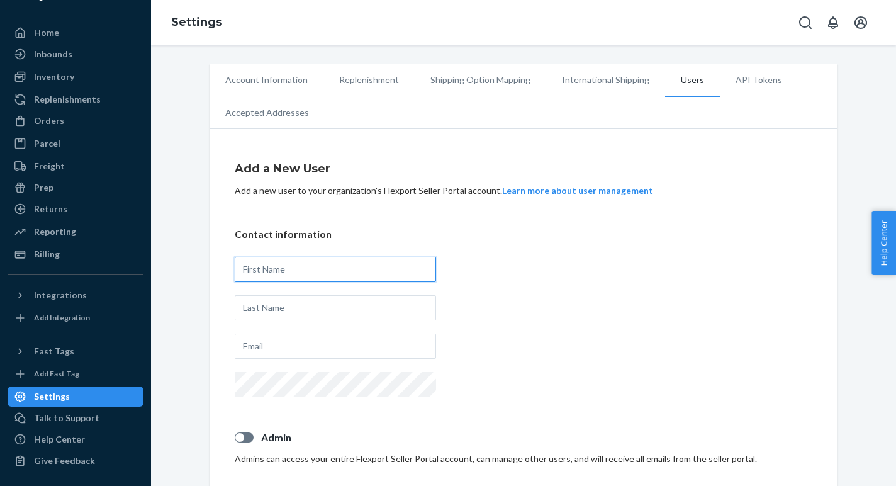
click at [338, 272] on input "text" at bounding box center [335, 269] width 201 height 25
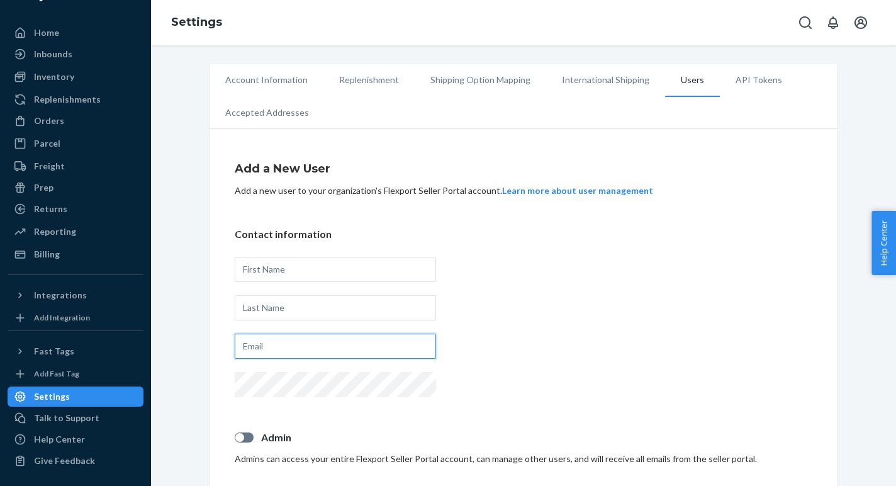
click at [272, 345] on input "text" at bounding box center [335, 345] width 201 height 25
paste input "martin@the-citizenry.com"
click at [282, 348] on input "martin@the-citizenry.com" at bounding box center [335, 345] width 201 height 25
click at [269, 347] on input "martin@the-citizenry.com" at bounding box center [335, 345] width 201 height 25
type input "martin+burrow@the-citizenry.com"
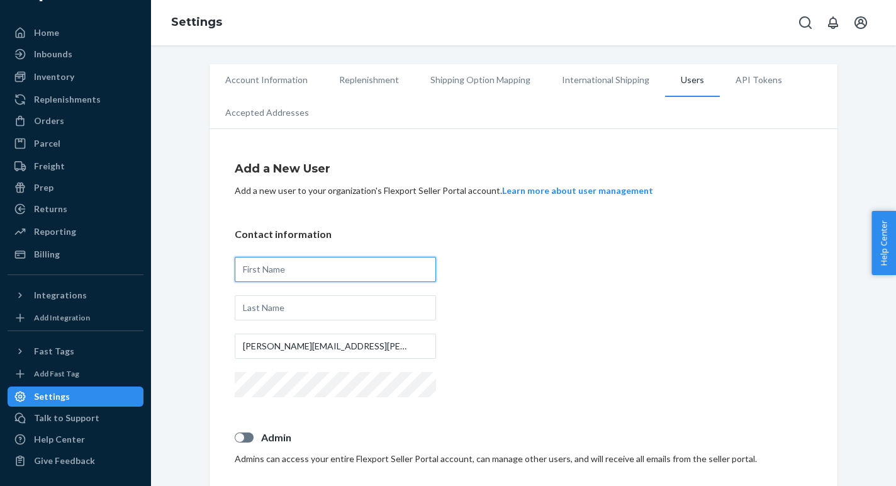
click at [291, 274] on input "text" at bounding box center [335, 269] width 201 height 25
type input "Martin"
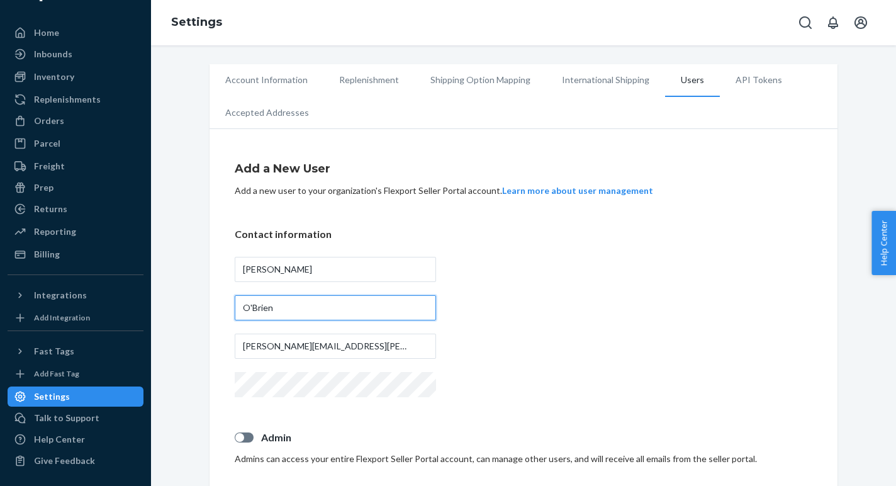
type input "O'Brien"
click at [506, 311] on div "Contact information Martin O'Brien martin+burrow@the-citizenry.com" at bounding box center [524, 313] width 578 height 173
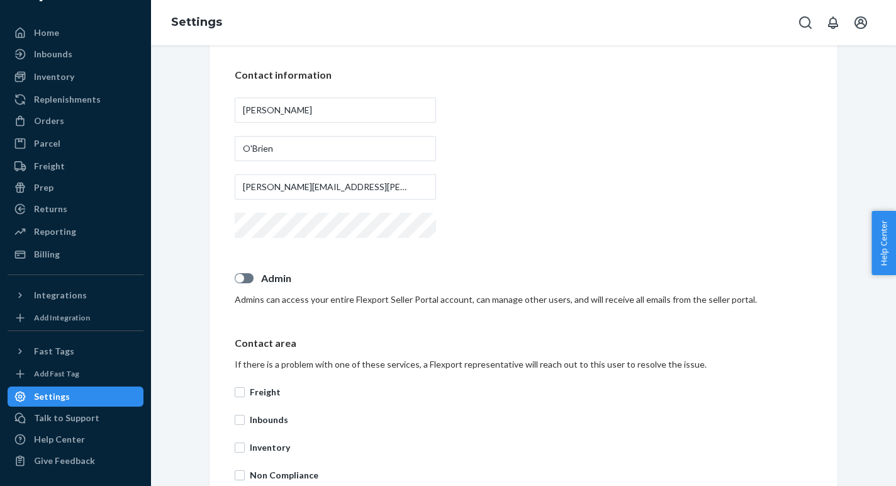
click at [252, 281] on div at bounding box center [244, 278] width 19 height 10
checkbox input "true"
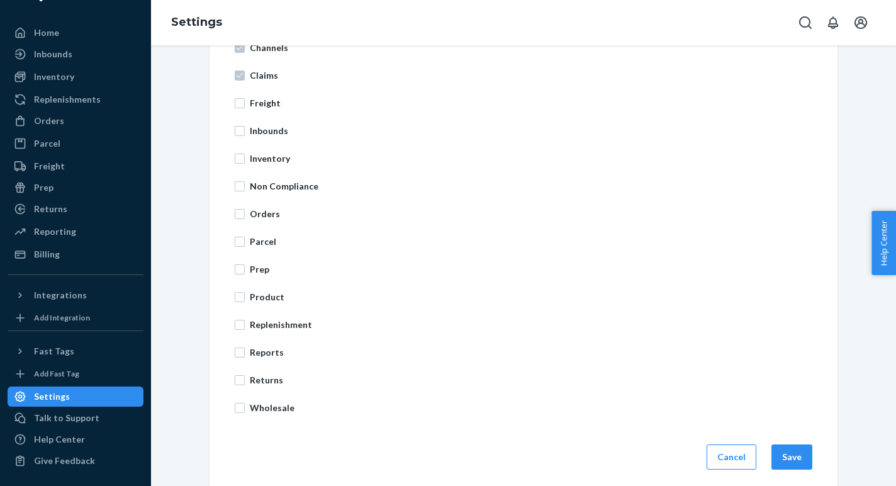
scroll to position [539, 0]
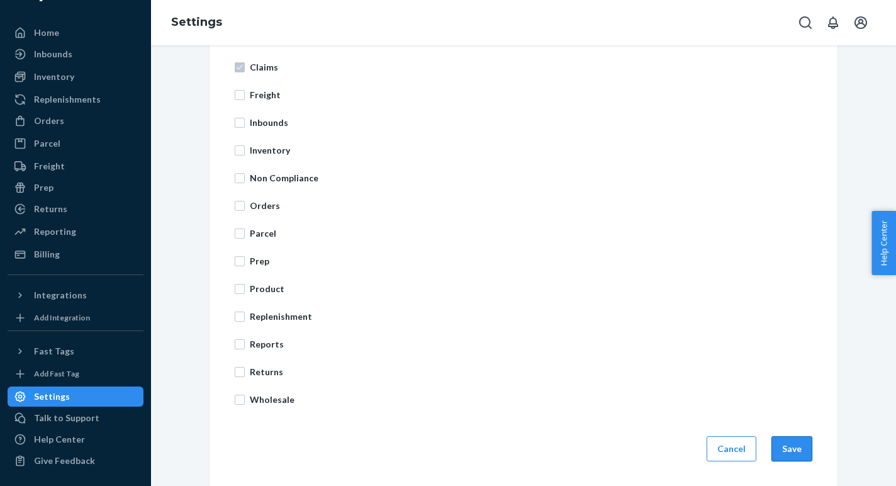
click at [778, 441] on button "Save" at bounding box center [791, 448] width 41 height 25
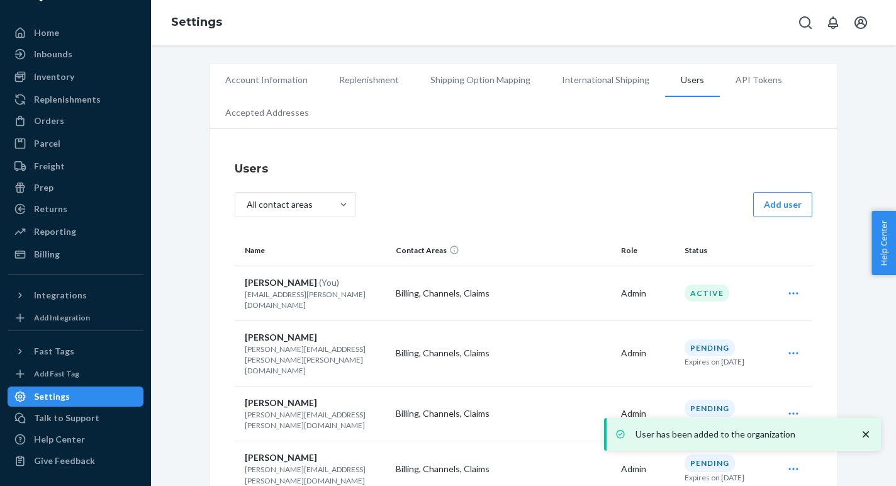
click at [40, 131] on div "Orders Ecommerce Orders Wholesale Orders" at bounding box center [76, 121] width 136 height 21
click at [42, 126] on div "Orders" at bounding box center [49, 121] width 30 height 13
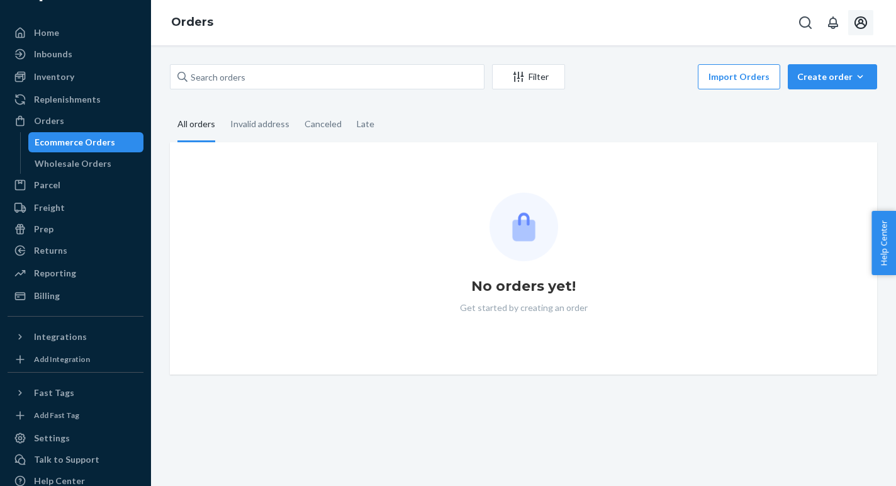
click at [865, 22] on icon "Open account menu" at bounding box center [860, 22] width 15 height 15
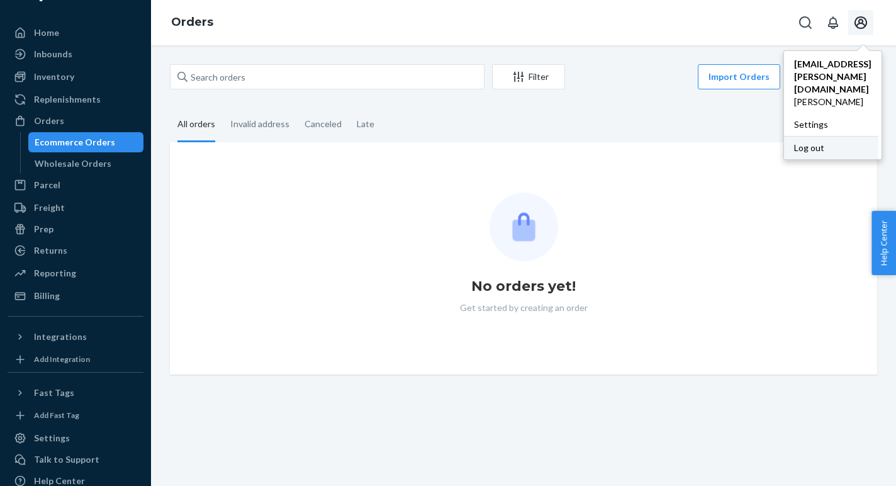
click at [795, 136] on div "Log out" at bounding box center [831, 147] width 94 height 23
